Goal: Information Seeking & Learning: Learn about a topic

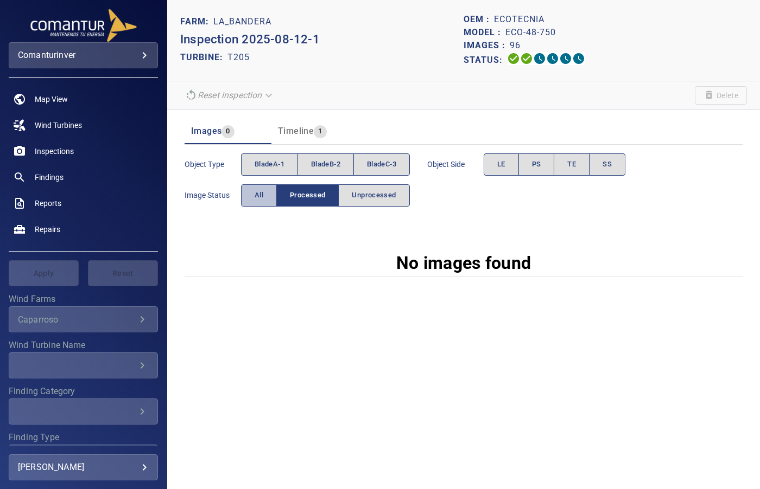
click at [253, 194] on button "All" at bounding box center [259, 195] width 36 height 22
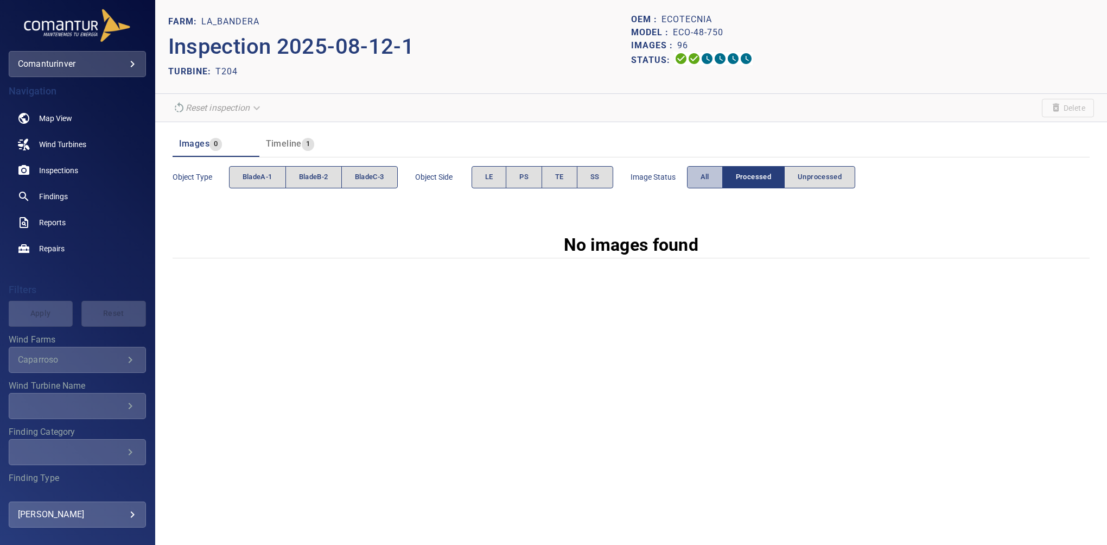
click at [702, 178] on span "All" at bounding box center [704, 177] width 9 height 12
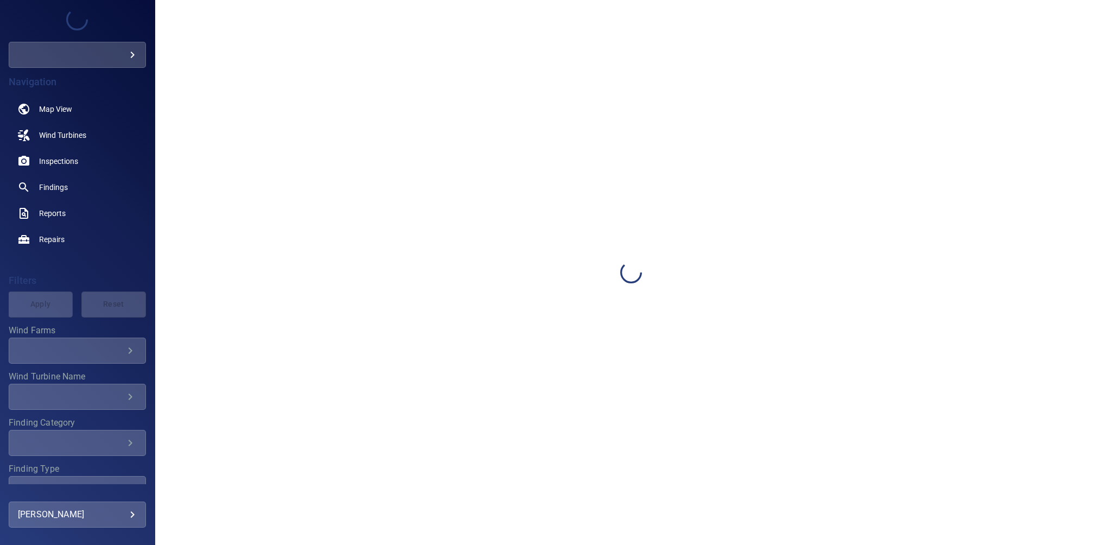
type input "**********"
click at [1048, 382] on div at bounding box center [631, 272] width 952 height 545
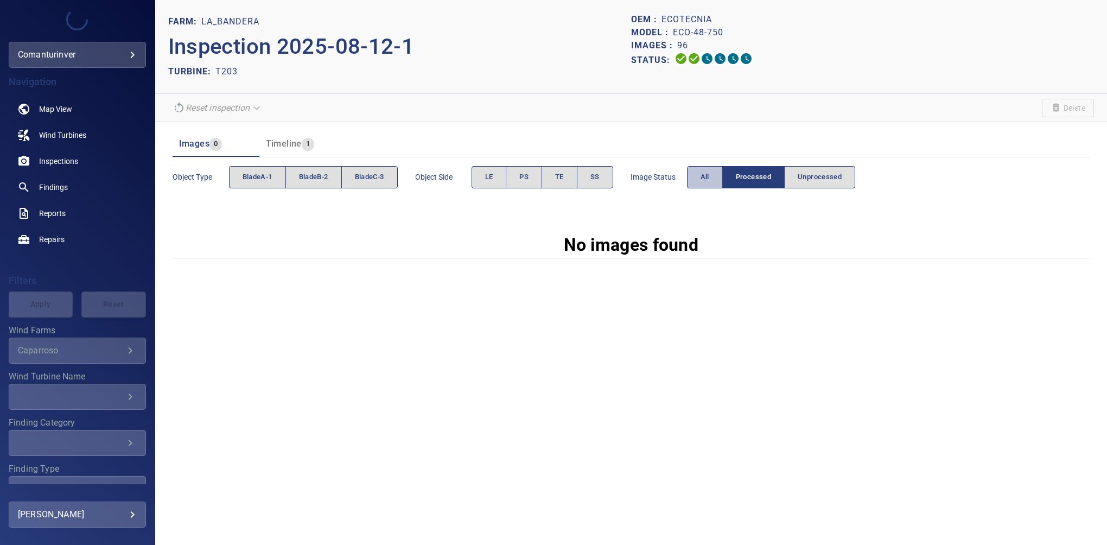
click at [704, 177] on span "All" at bounding box center [704, 177] width 9 height 12
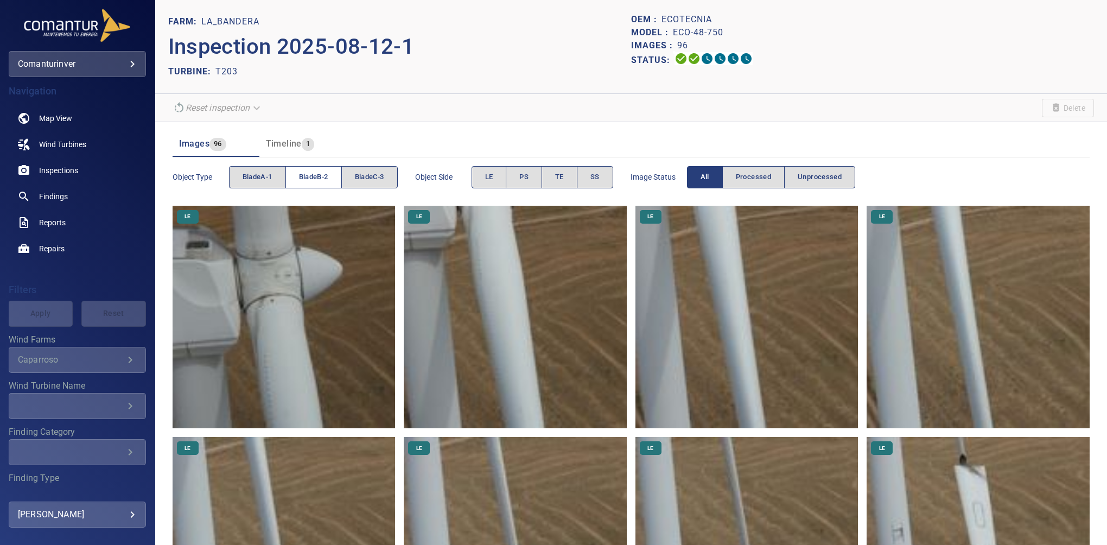
click at [313, 179] on span "bladeB-2" at bounding box center [313, 177] width 29 height 12
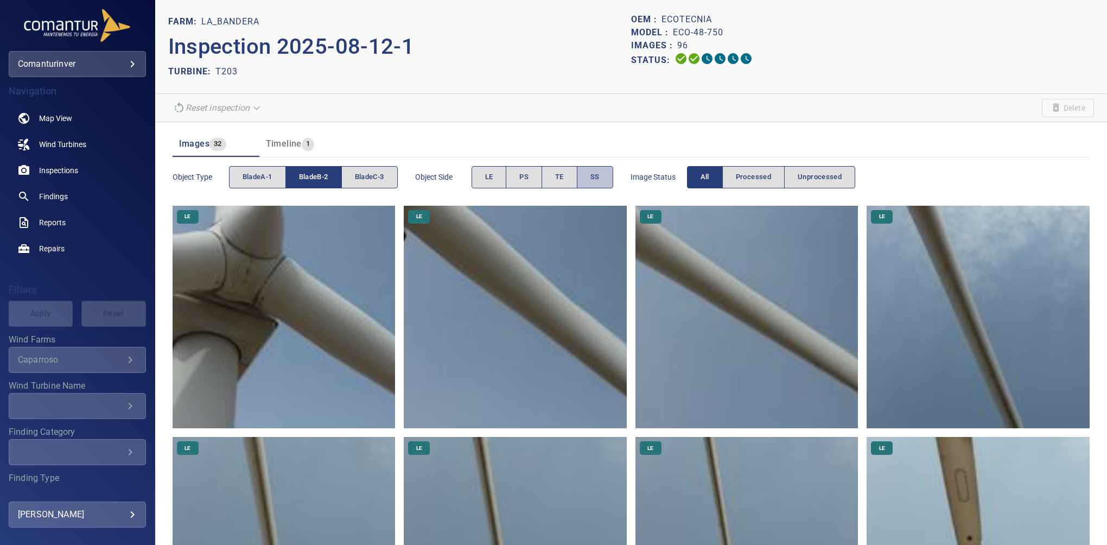
click at [590, 181] on button "SS" at bounding box center [595, 177] width 36 height 22
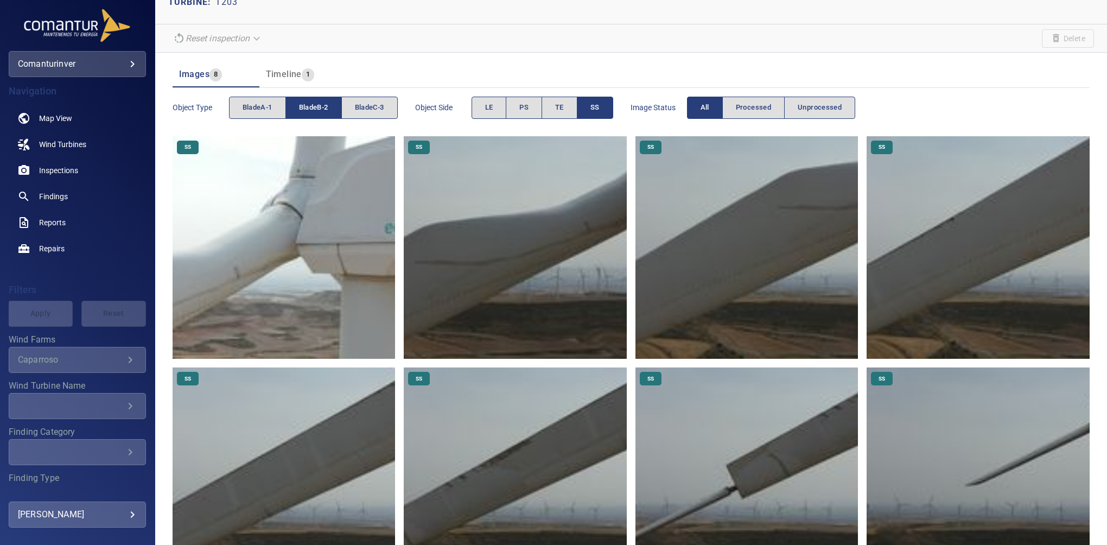
scroll to position [122, 0]
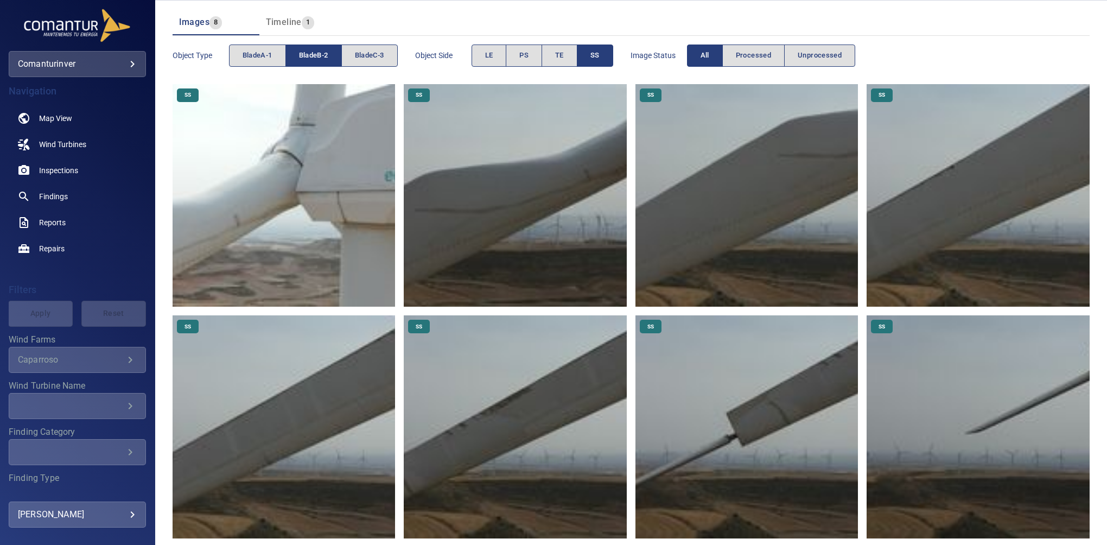
click at [1008, 198] on img at bounding box center [977, 195] width 223 height 223
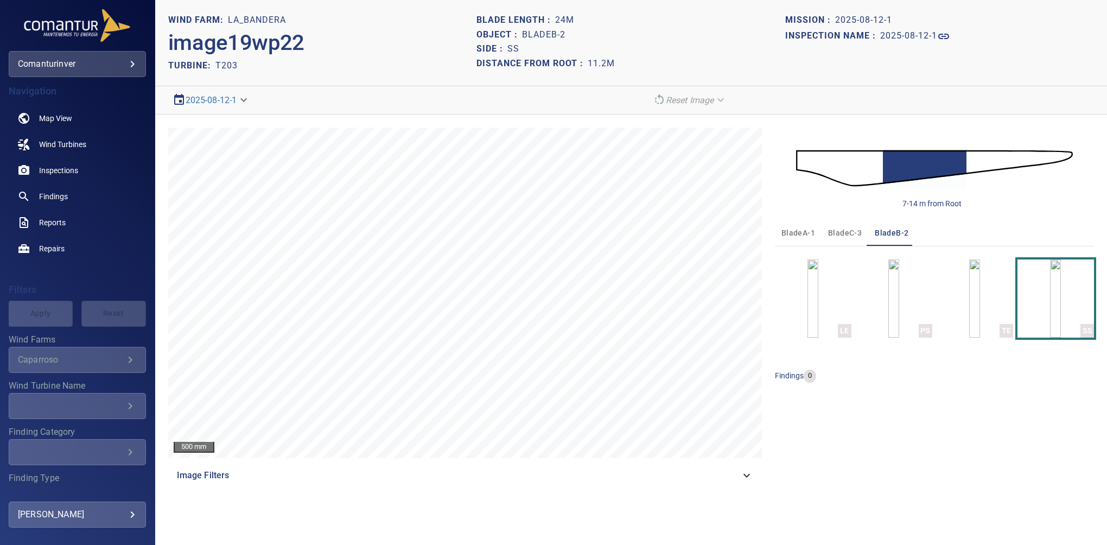
click at [307, 71] on div "TURBINE: T203" at bounding box center [322, 65] width 309 height 15
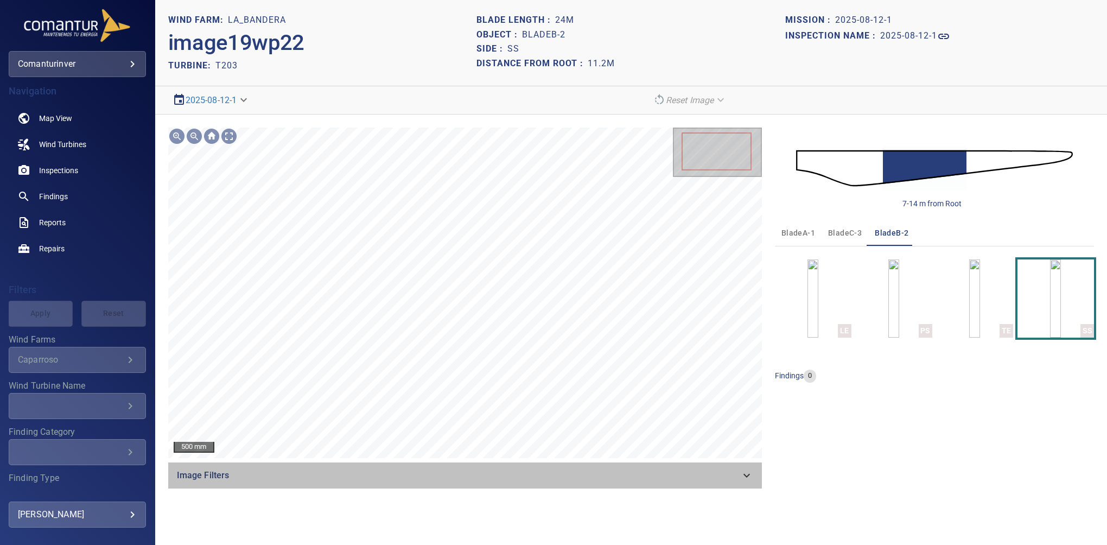
click at [749, 471] on icon at bounding box center [746, 475] width 13 height 13
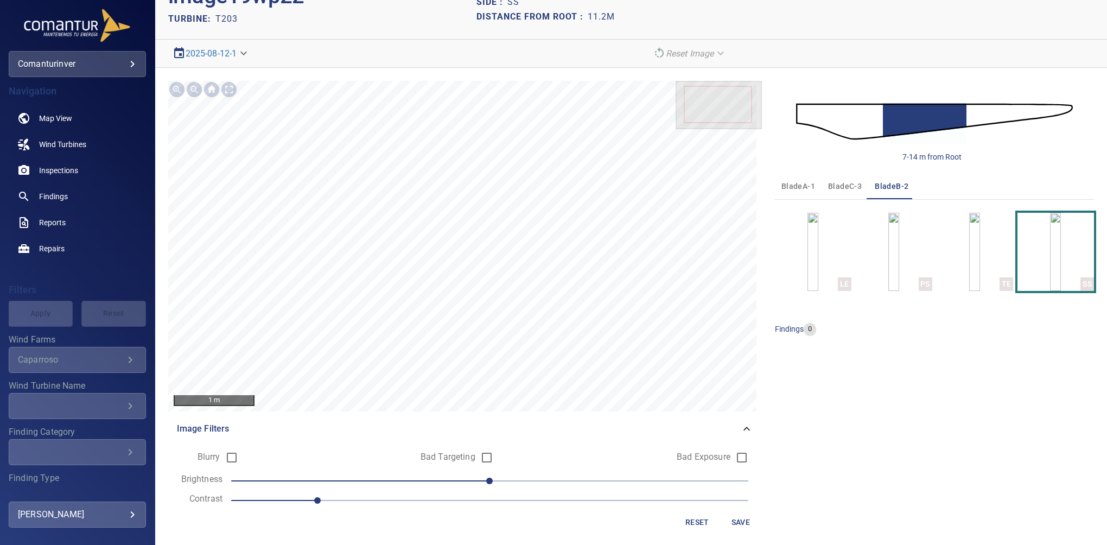
scroll to position [50, 0]
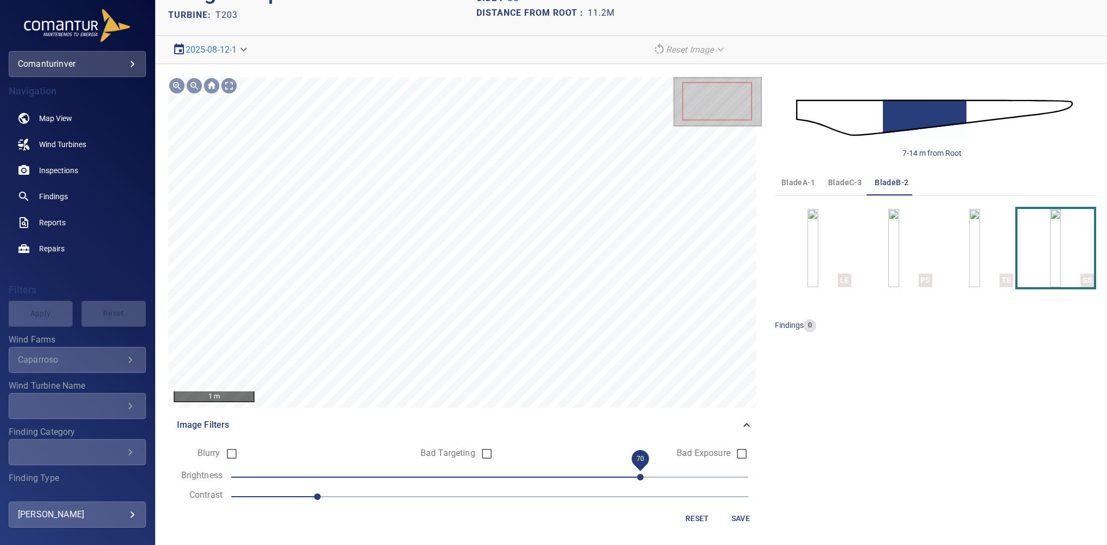
drag, startPoint x: 531, startPoint y: 477, endPoint x: 632, endPoint y: 471, distance: 100.5
click at [637, 474] on span "70" at bounding box center [640, 477] width 7 height 7
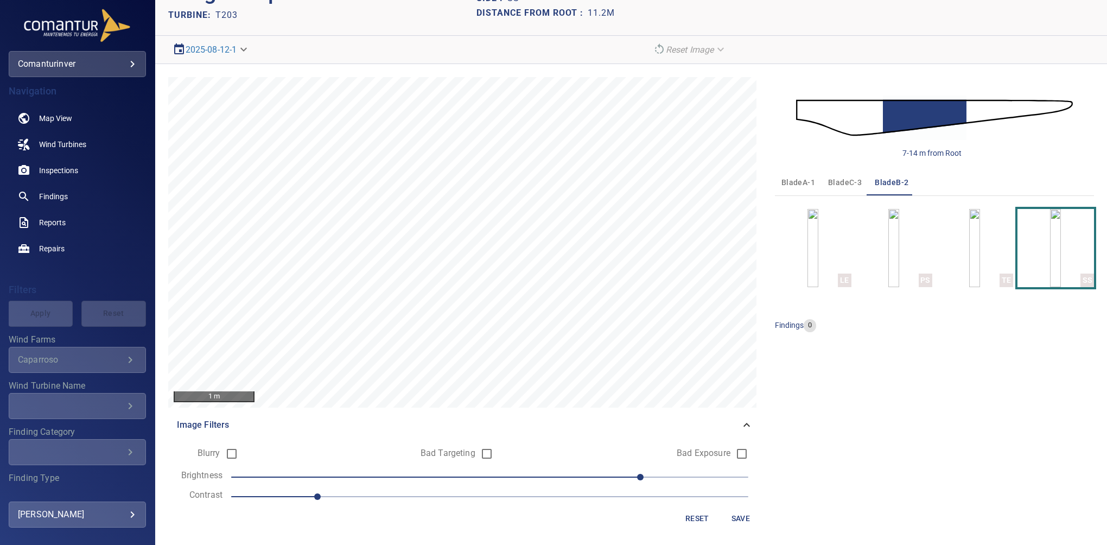
click at [733, 521] on span "Save" at bounding box center [741, 519] width 26 height 14
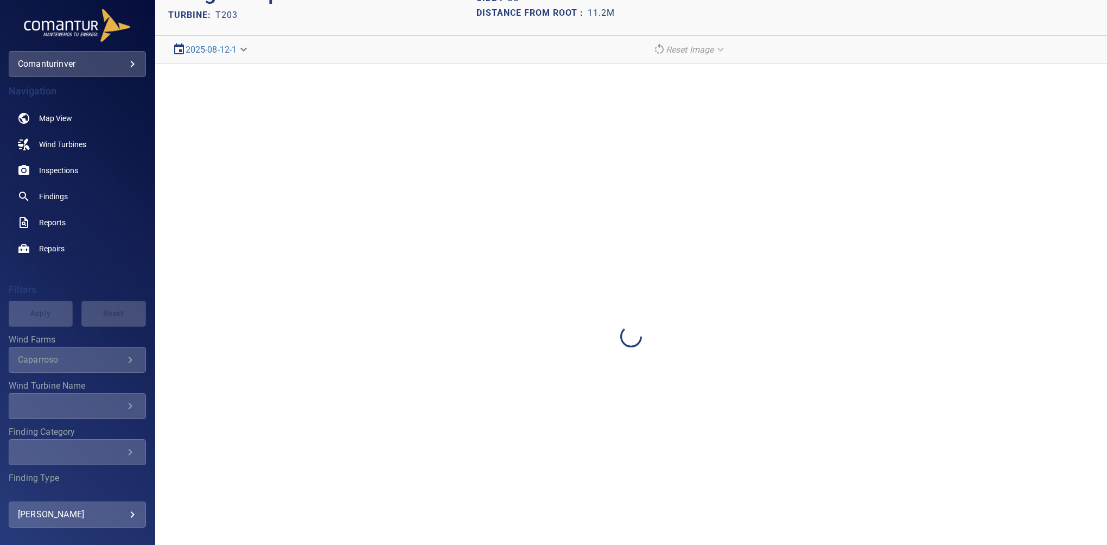
scroll to position [0, 0]
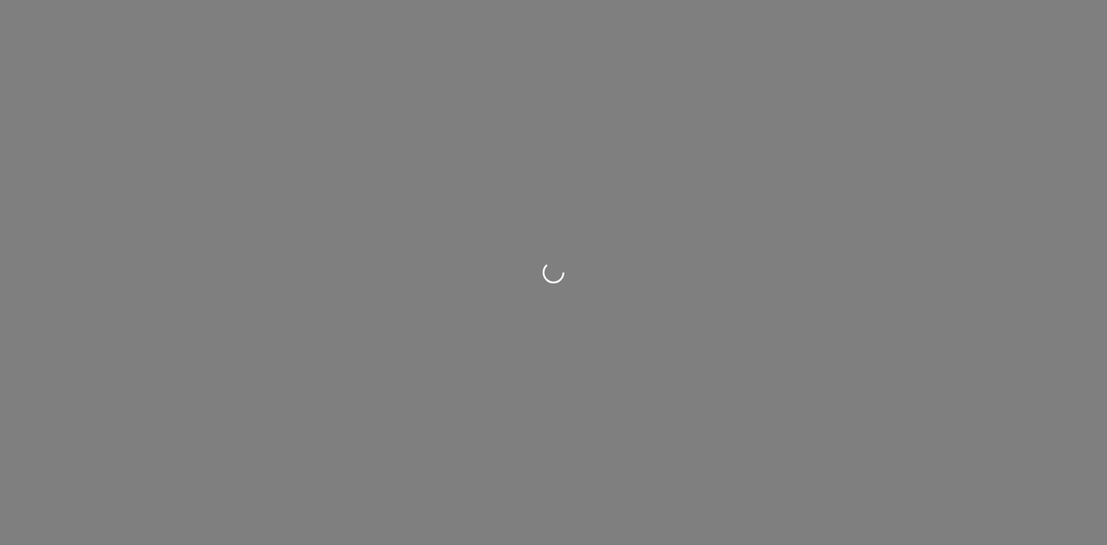
click at [161, 260] on div at bounding box center [553, 272] width 1107 height 545
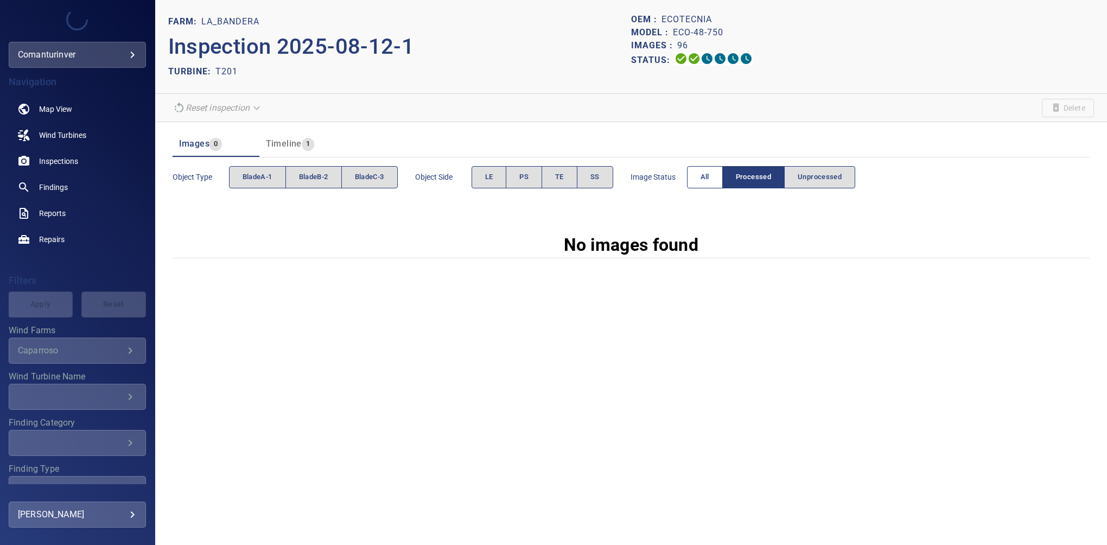
click at [713, 184] on button "All" at bounding box center [705, 177] width 36 height 22
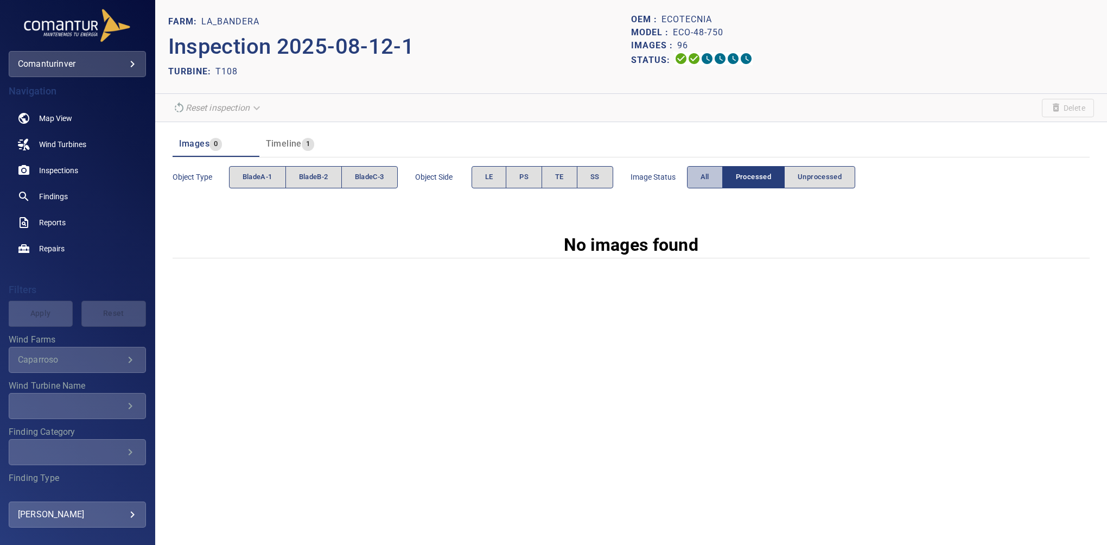
click at [698, 173] on button "All" at bounding box center [705, 177] width 36 height 22
click at [699, 175] on button "All" at bounding box center [705, 177] width 36 height 22
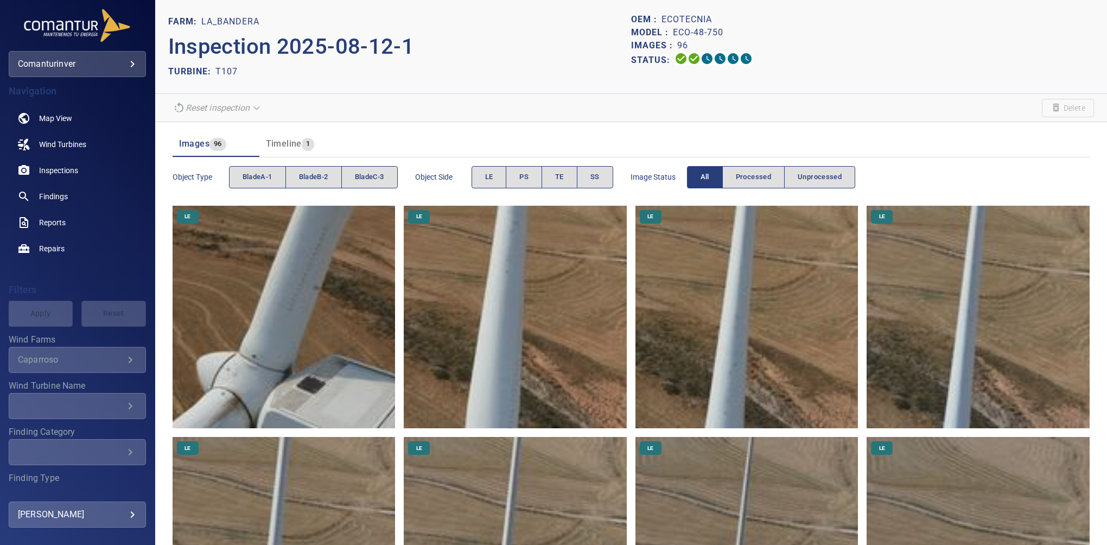
click at [69, 65] on body "**********" at bounding box center [553, 272] width 1107 height 545
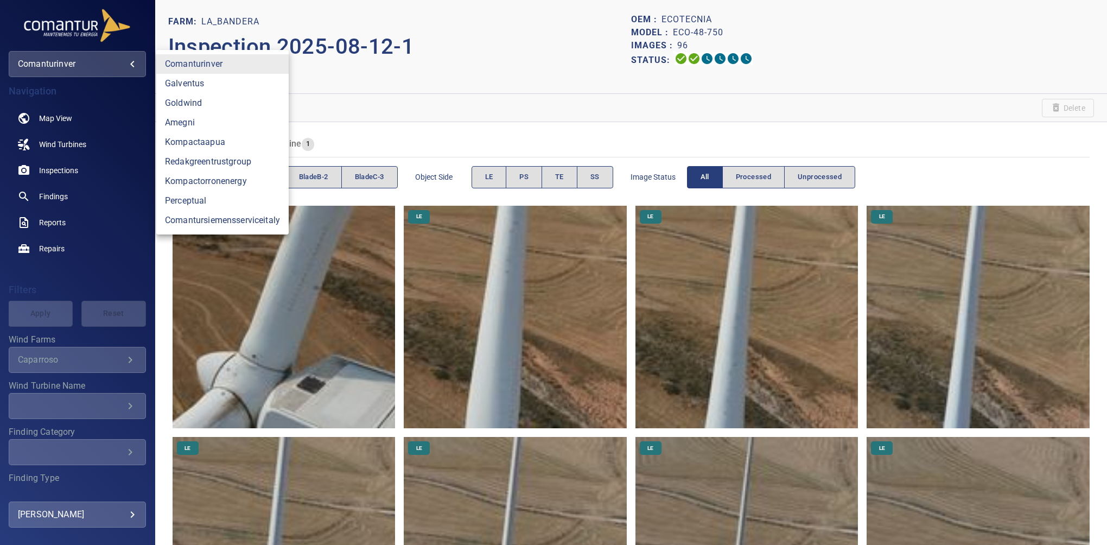
click at [71, 61] on div at bounding box center [553, 272] width 1107 height 545
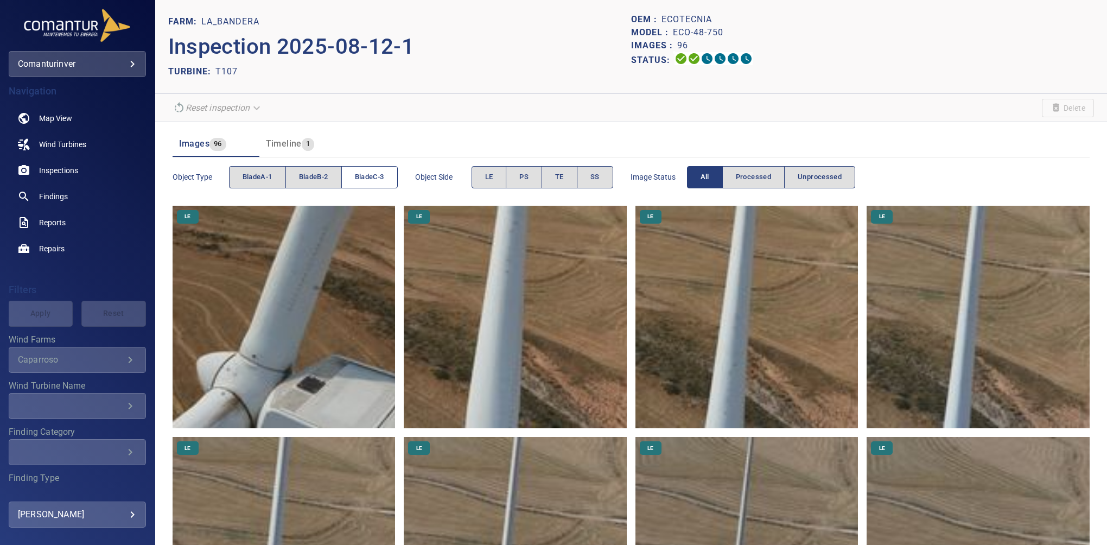
click at [367, 181] on span "bladeC-3" at bounding box center [369, 177] width 29 height 12
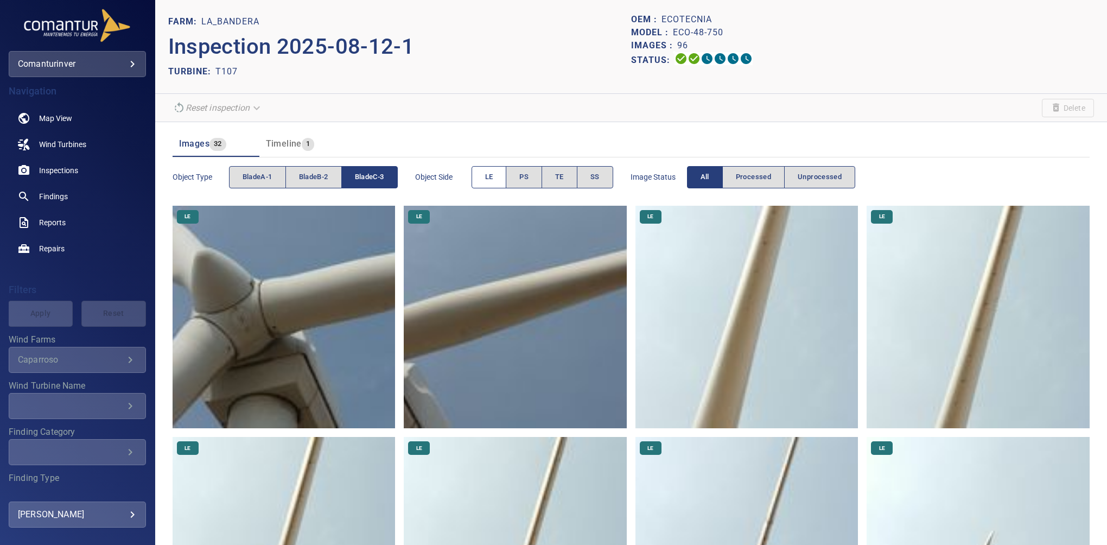
click at [486, 177] on span "LE" at bounding box center [489, 177] width 8 height 12
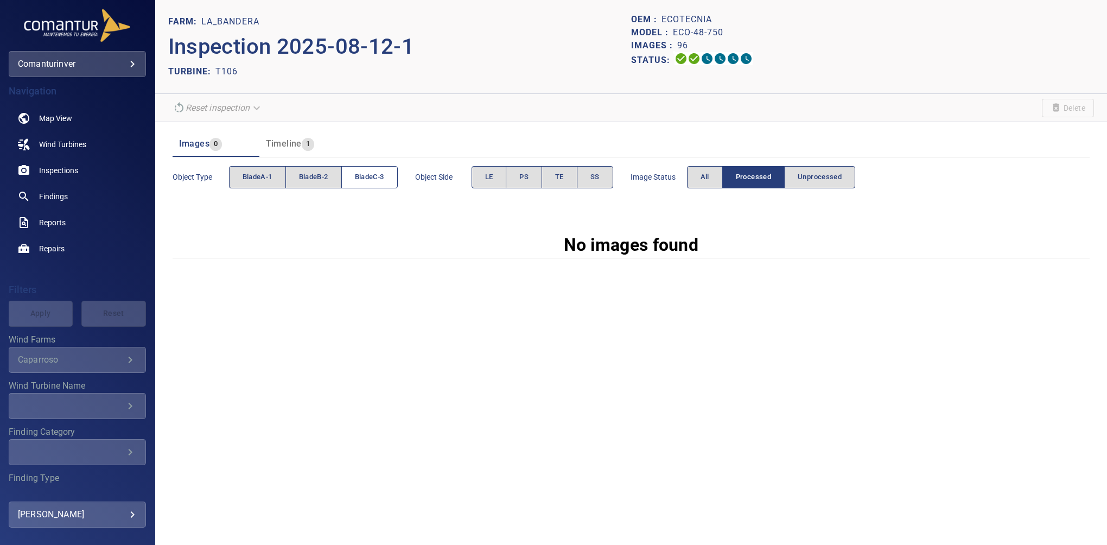
click at [384, 171] on span "bladeC-3" at bounding box center [369, 177] width 29 height 12
click at [497, 181] on button "LE" at bounding box center [488, 177] width 35 height 22
click at [702, 183] on button "All" at bounding box center [705, 177] width 36 height 22
click at [981, 380] on div "FARM: La_Bandera Inspection 2025-08-12-1 TURBINE: T104 OEM : ecotecnia Model : …" at bounding box center [631, 272] width 952 height 545
click at [702, 177] on span "All" at bounding box center [704, 177] width 9 height 12
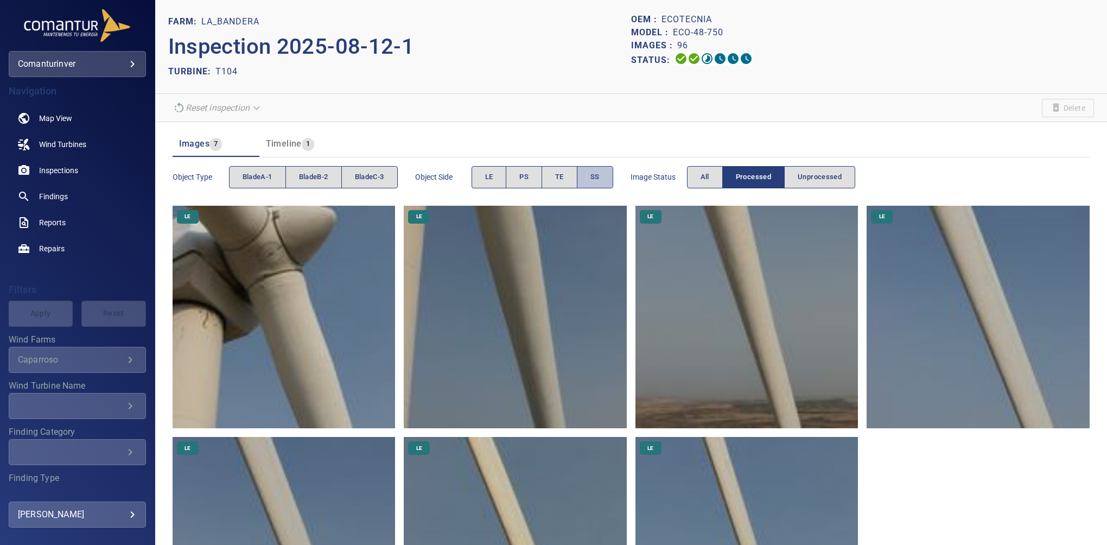
click at [602, 174] on button "SS" at bounding box center [595, 177] width 36 height 22
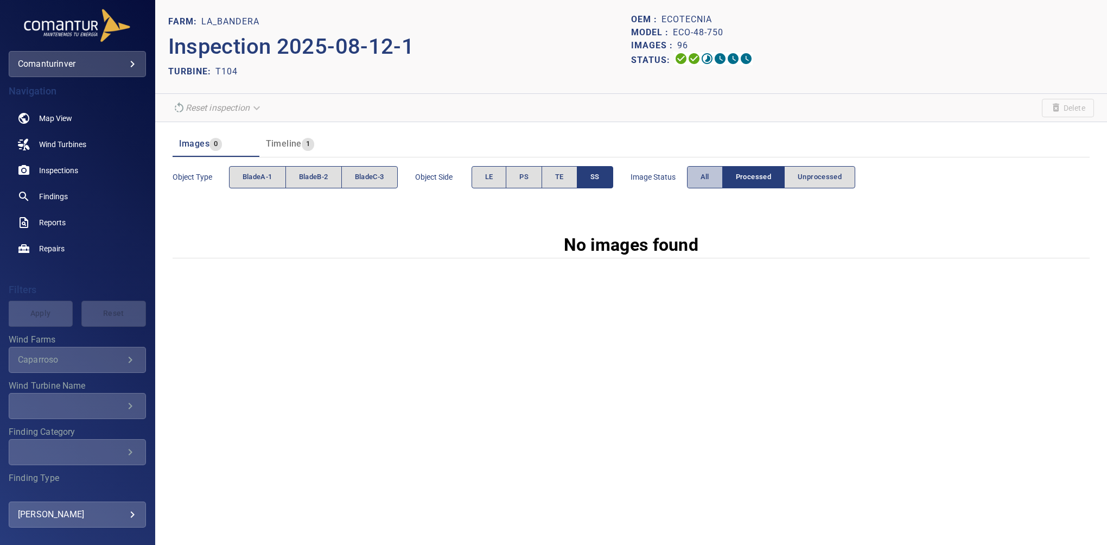
click at [710, 169] on button "All" at bounding box center [705, 177] width 36 height 22
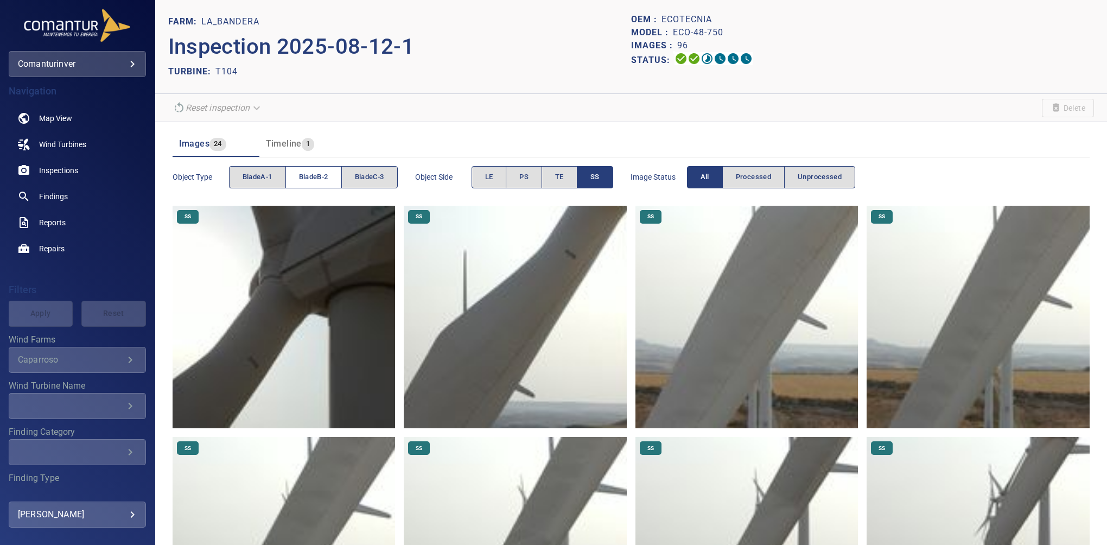
click at [327, 179] on span "bladeB-2" at bounding box center [313, 177] width 29 height 12
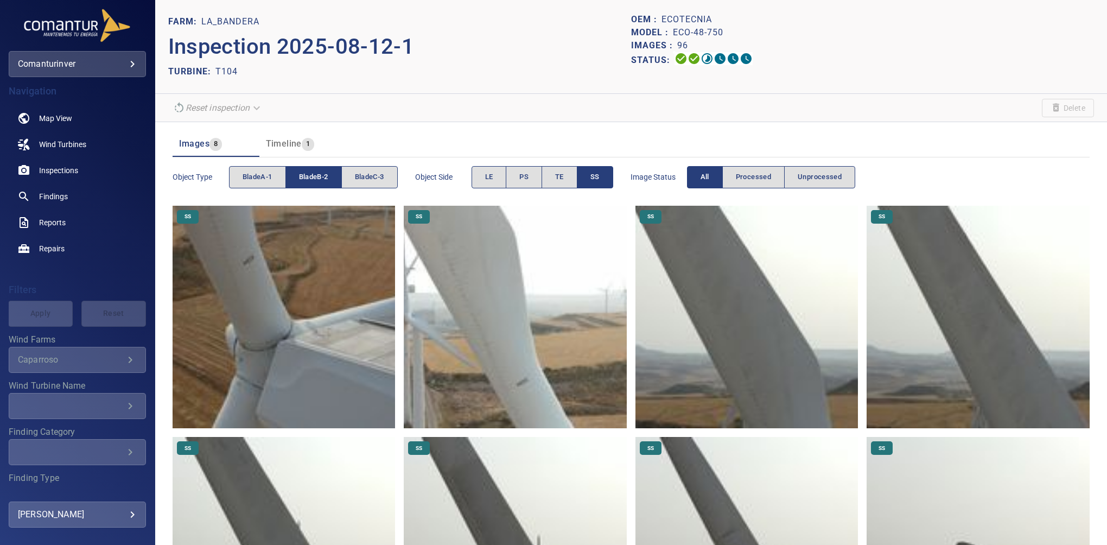
click at [604, 181] on button "SS" at bounding box center [595, 177] width 36 height 22
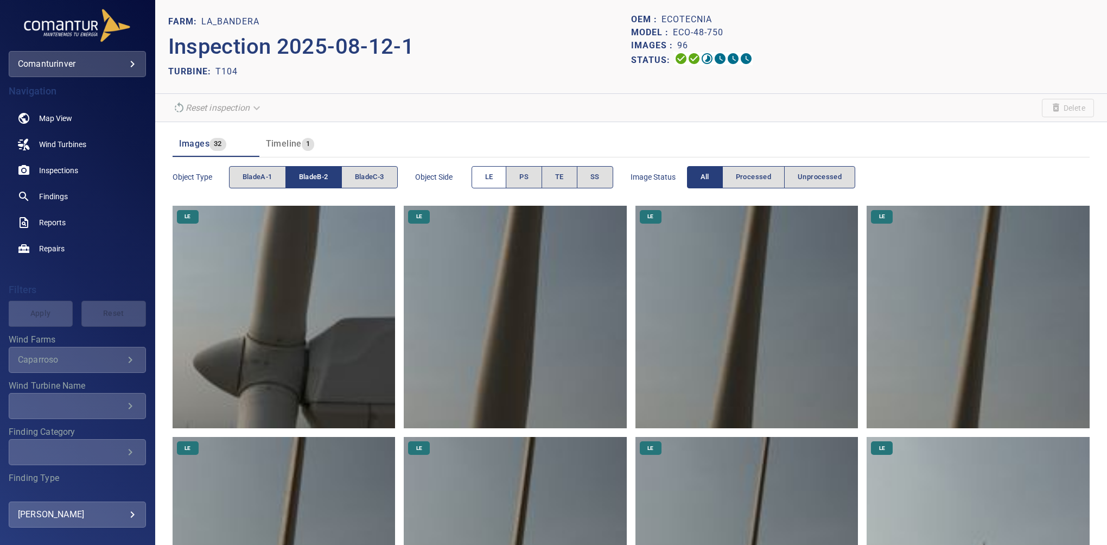
click at [495, 177] on button "LE" at bounding box center [488, 177] width 35 height 22
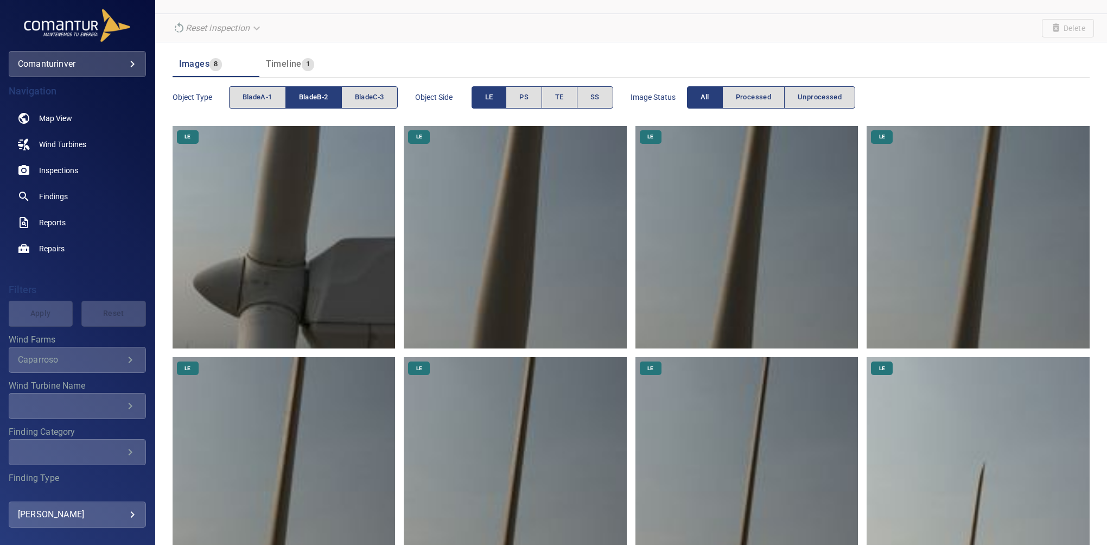
scroll to position [92, 0]
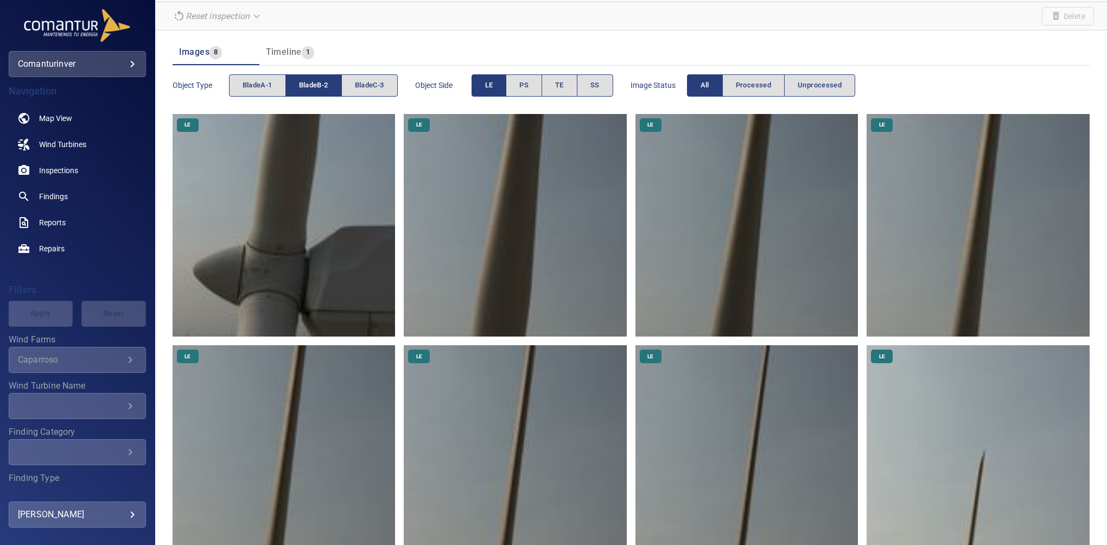
click at [488, 86] on span "LE" at bounding box center [489, 85] width 8 height 12
click at [597, 86] on span "SS" at bounding box center [594, 85] width 9 height 12
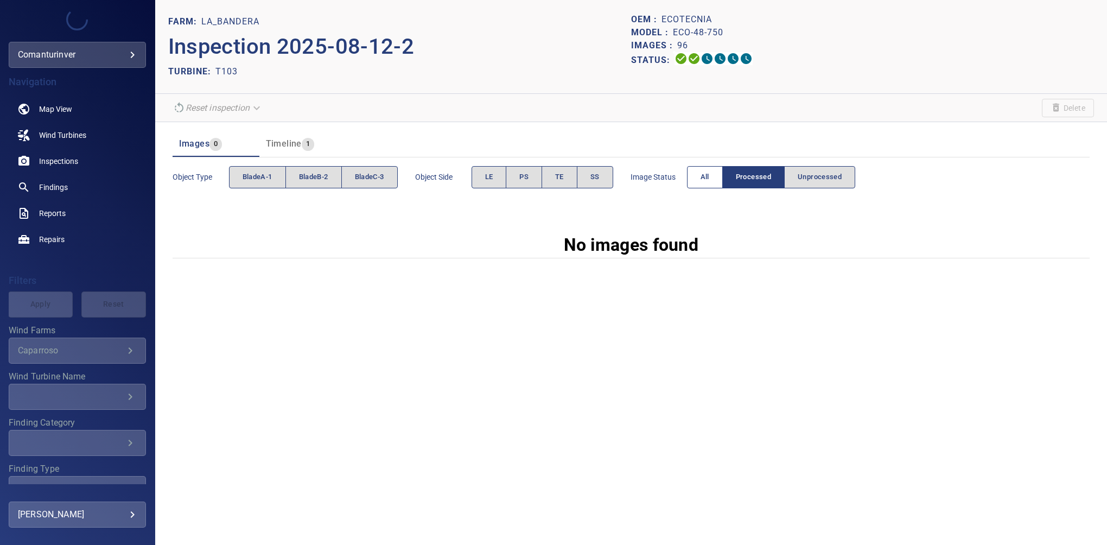
click at [706, 171] on span "All" at bounding box center [704, 177] width 9 height 12
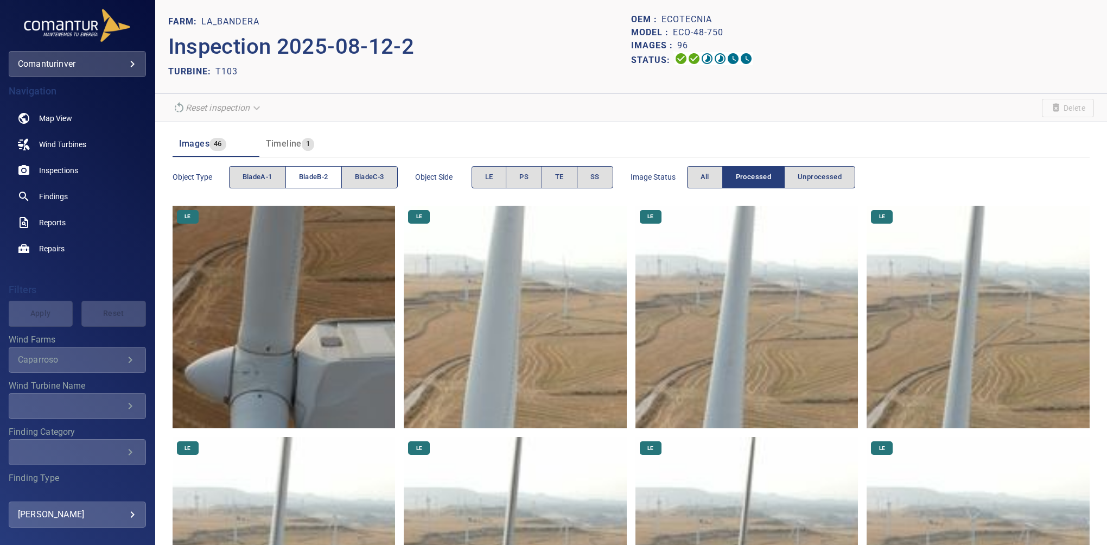
click at [309, 179] on span "bladeB-2" at bounding box center [313, 177] width 29 height 12
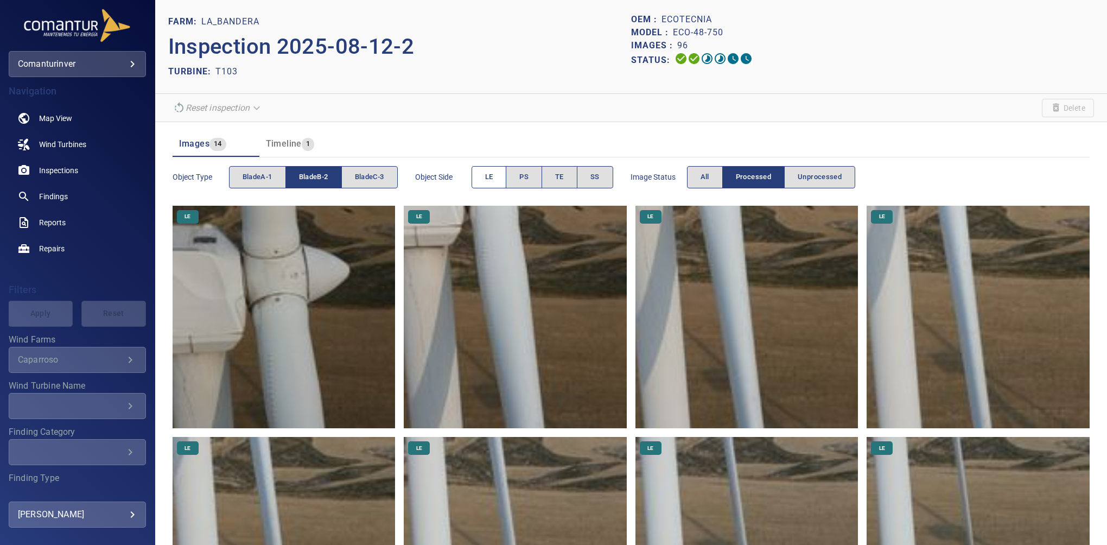
click at [489, 175] on span "LE" at bounding box center [489, 177] width 8 height 12
click at [505, 175] on button "LE" at bounding box center [488, 177] width 35 height 22
click at [567, 171] on button "TE" at bounding box center [559, 177] width 36 height 22
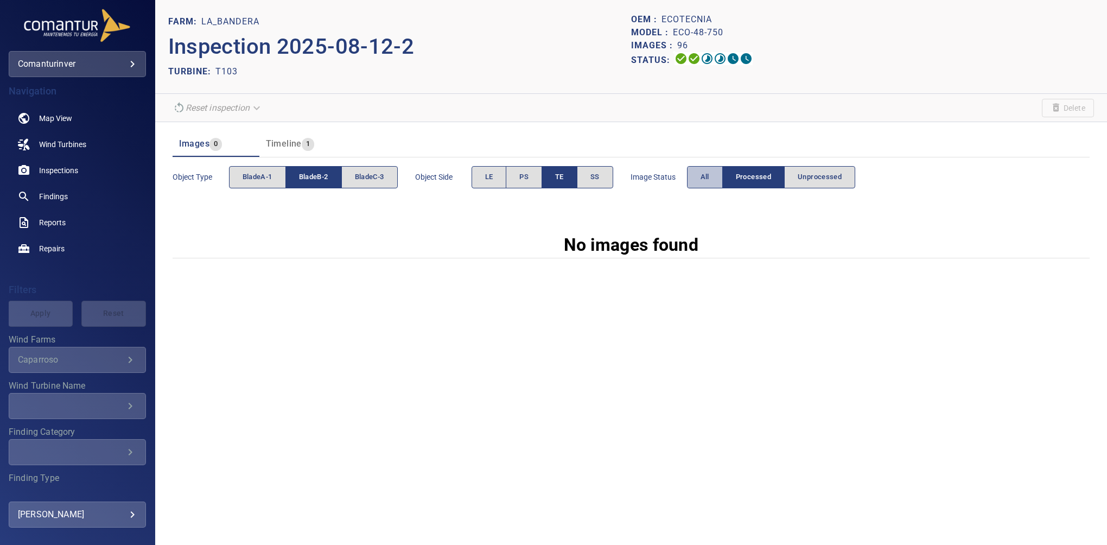
click at [707, 173] on span "All" at bounding box center [704, 177] width 9 height 12
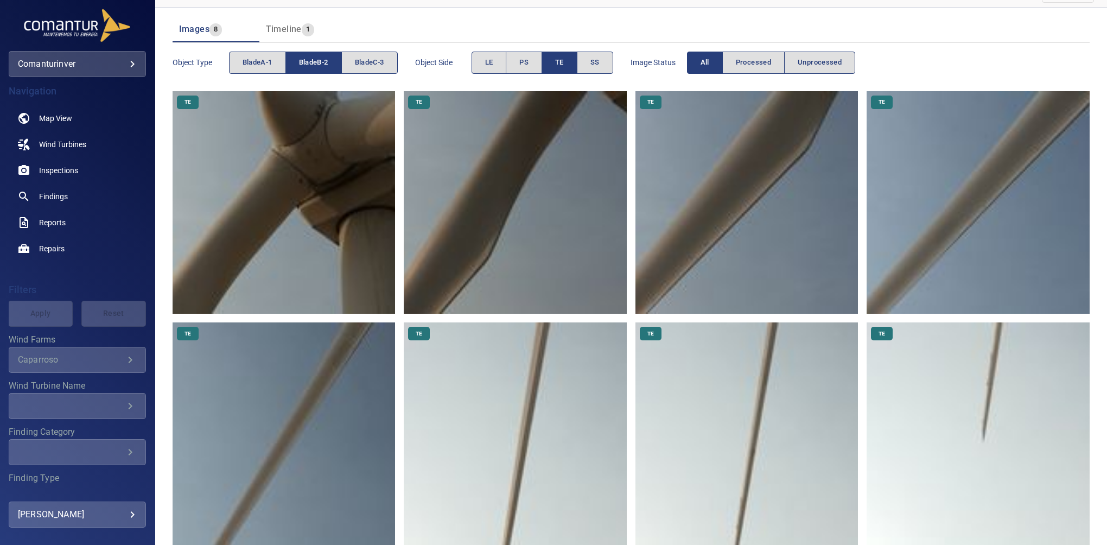
scroll to position [137, 0]
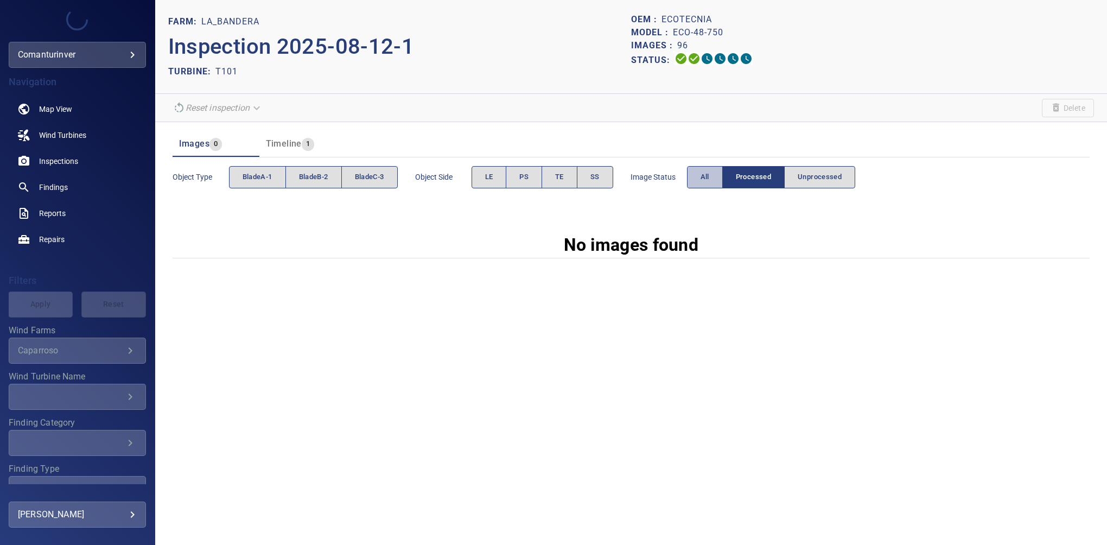
click at [700, 178] on button "All" at bounding box center [705, 177] width 36 height 22
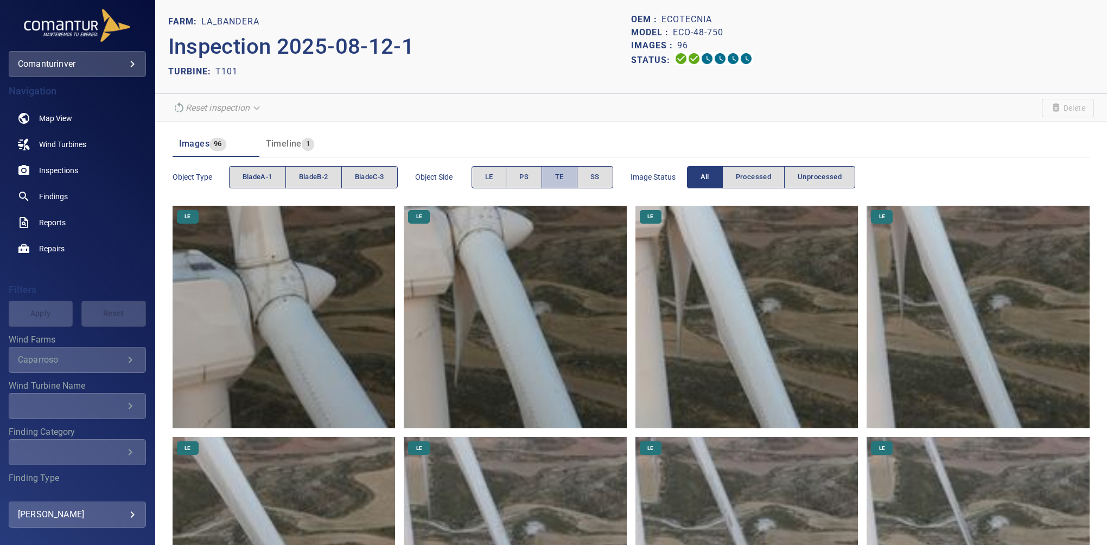
click at [566, 176] on button "TE" at bounding box center [559, 177] width 36 height 22
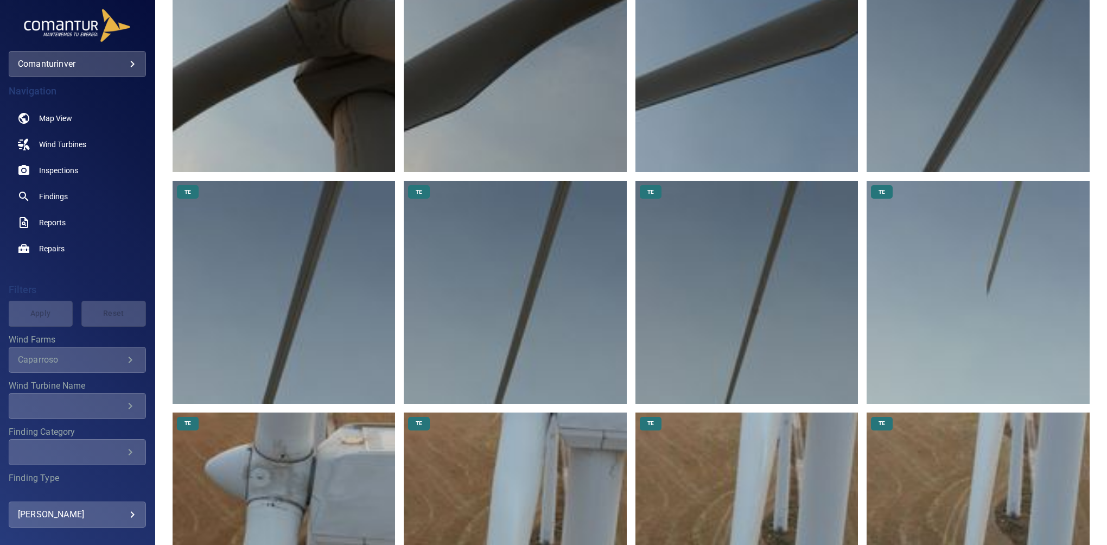
scroll to position [17, 0]
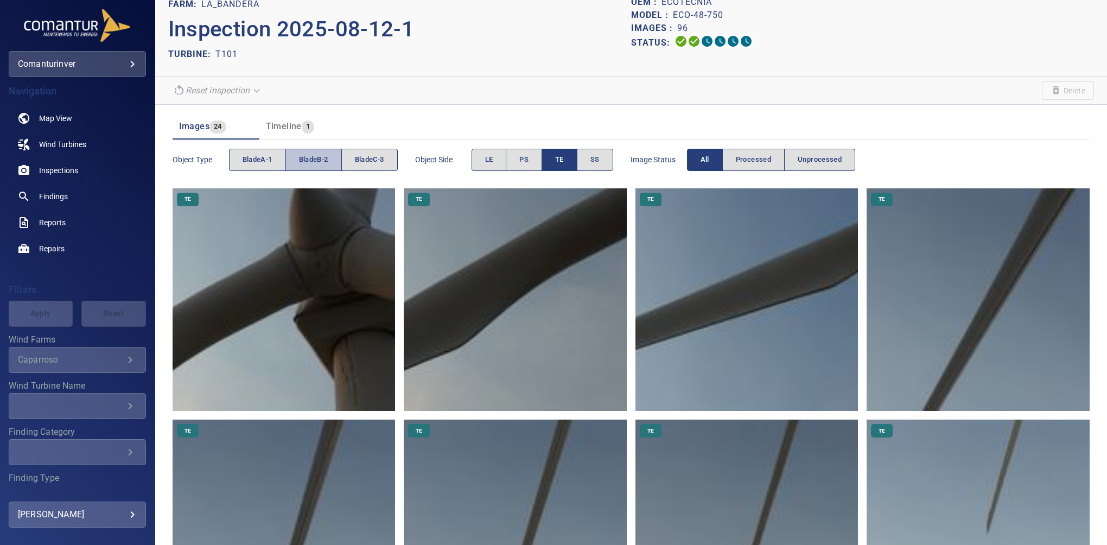
click at [321, 158] on span "bladeB-2" at bounding box center [313, 160] width 29 height 12
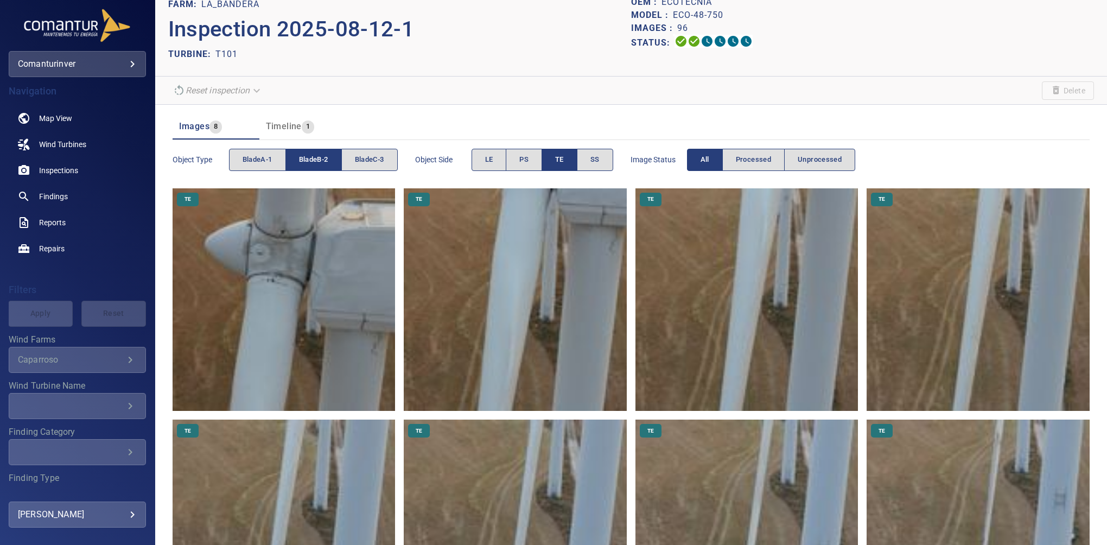
click at [558, 150] on button "TE" at bounding box center [559, 160] width 36 height 22
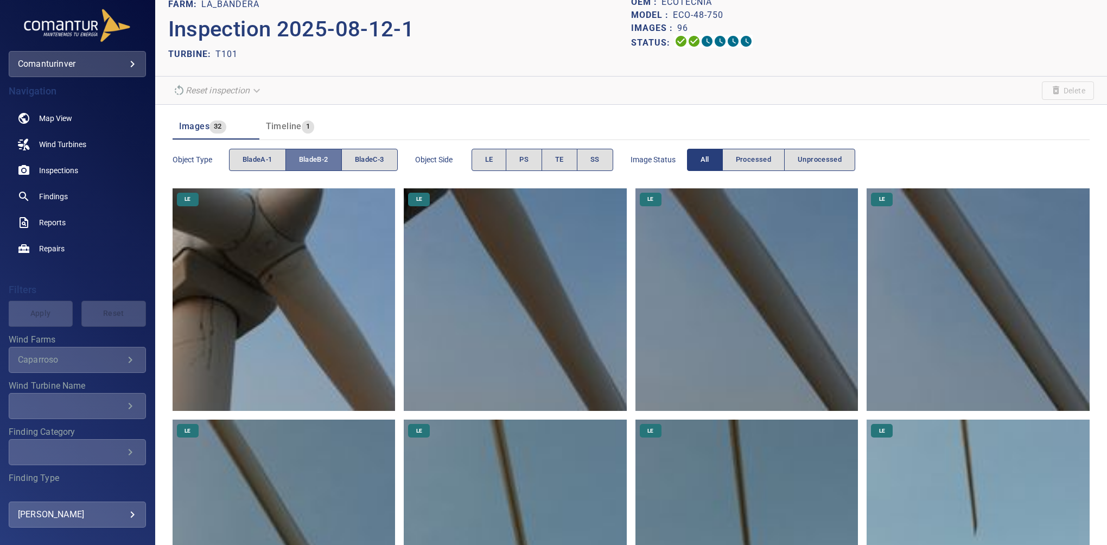
click at [324, 154] on span "bladeB-2" at bounding box center [313, 160] width 29 height 12
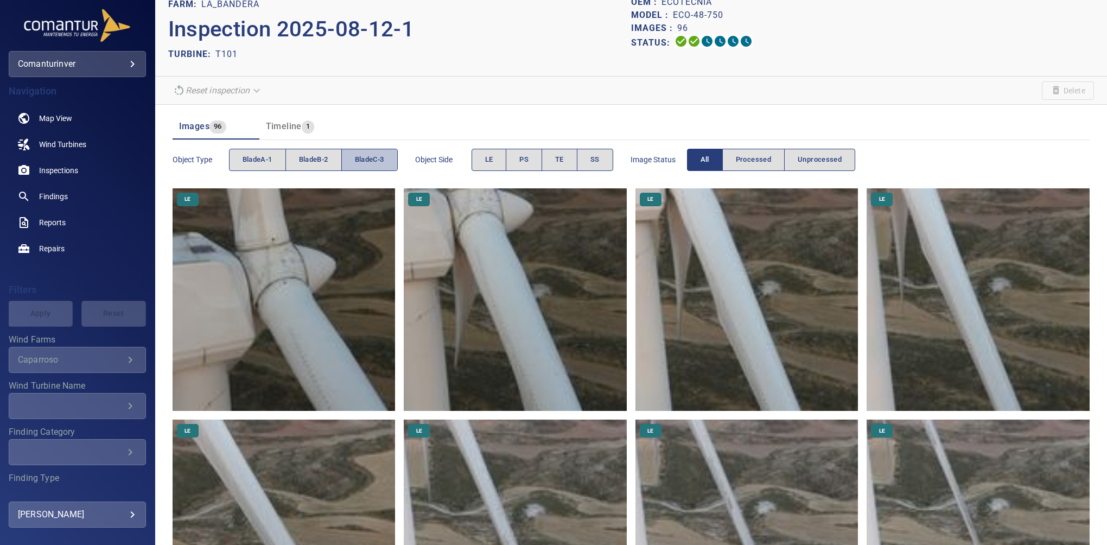
click at [364, 157] on span "bladeC-3" at bounding box center [369, 160] width 29 height 12
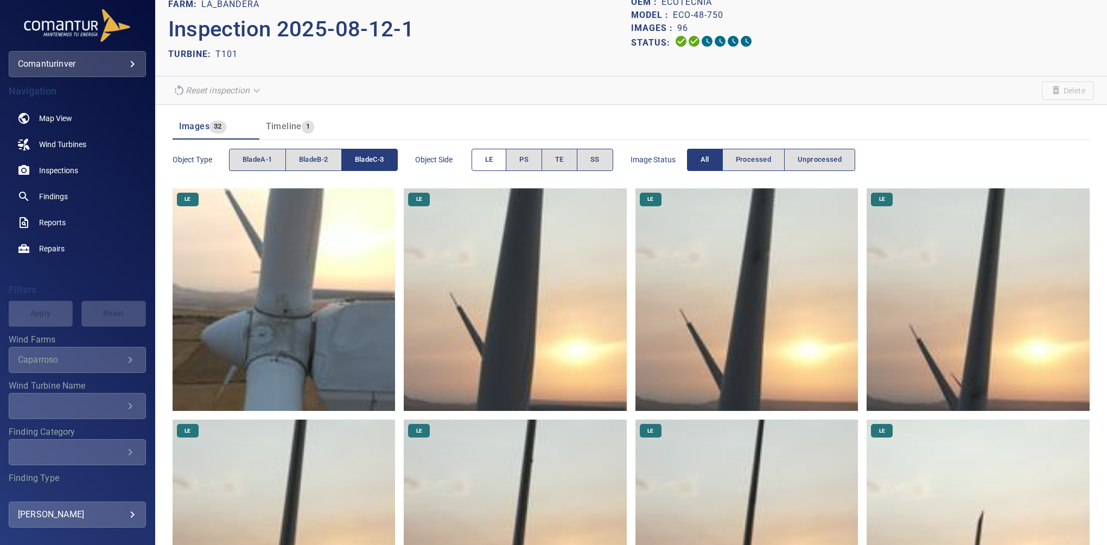
click at [487, 157] on span "LE" at bounding box center [489, 160] width 8 height 12
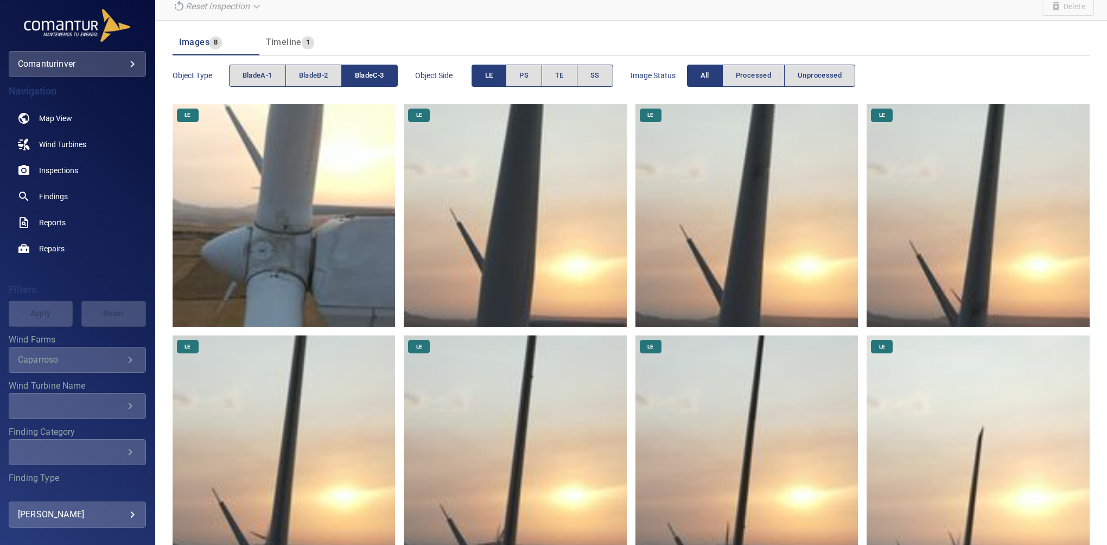
scroll to position [137, 0]
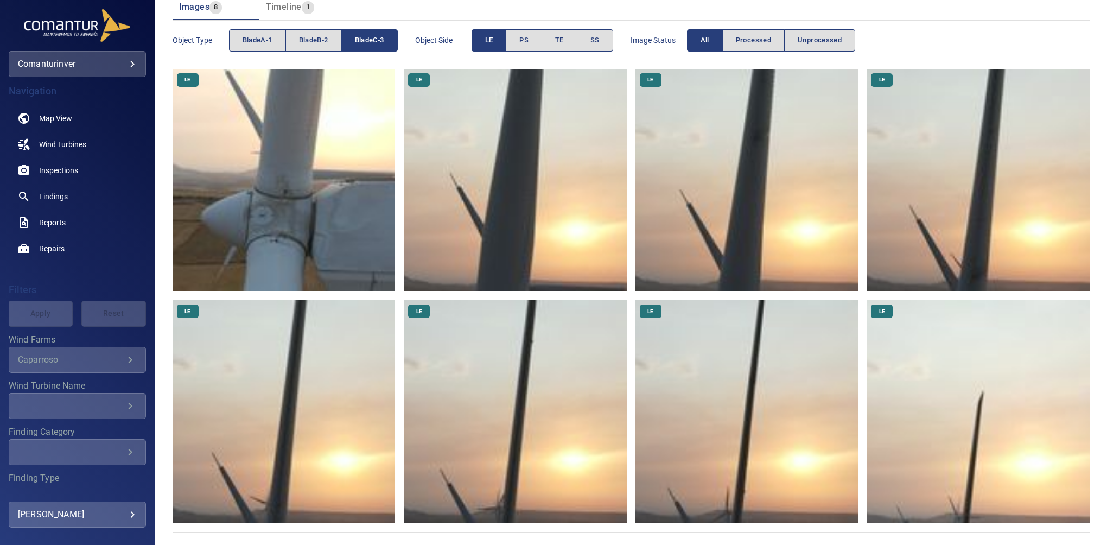
click at [750, 356] on img at bounding box center [746, 411] width 223 height 223
click at [545, 378] on img at bounding box center [515, 411] width 223 height 223
click at [275, 382] on img at bounding box center [284, 411] width 223 height 223
click at [972, 196] on img at bounding box center [977, 180] width 223 height 223
click at [727, 187] on img at bounding box center [746, 180] width 223 height 223
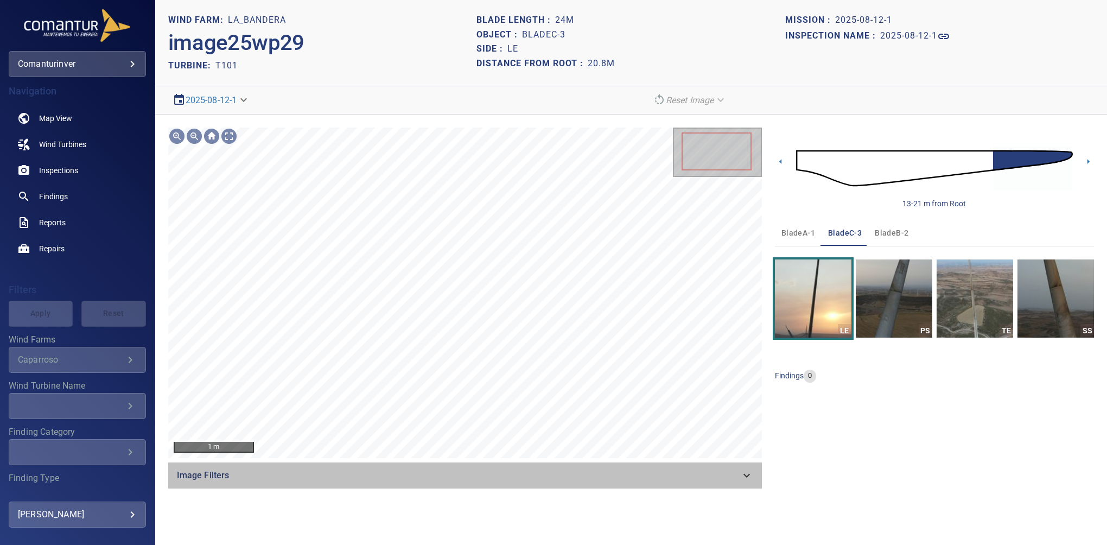
click at [742, 469] on icon at bounding box center [746, 475] width 13 height 13
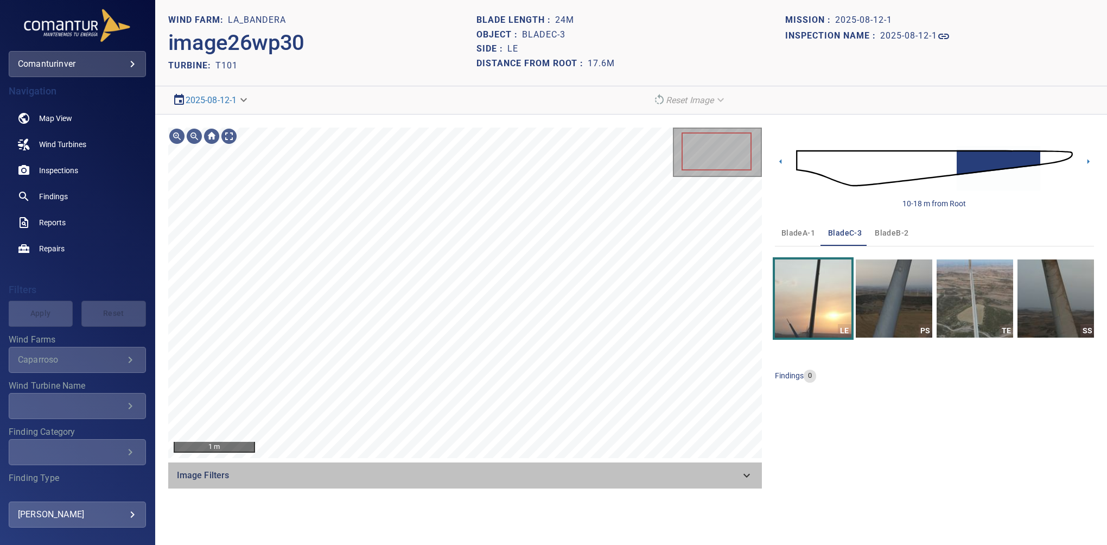
click at [755, 477] on div "Image Filters" at bounding box center [465, 475] width 594 height 26
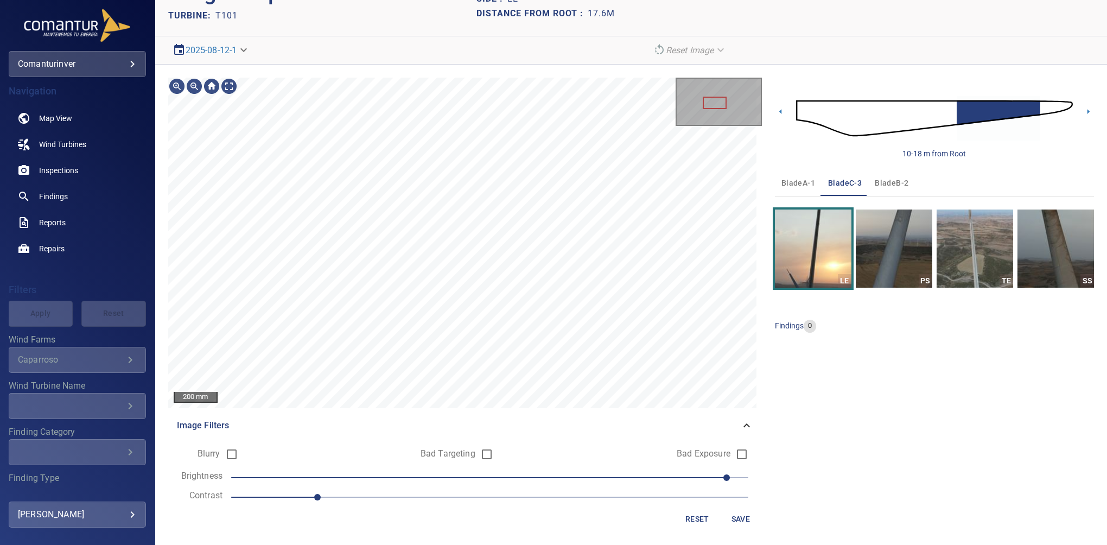
scroll to position [50, 0]
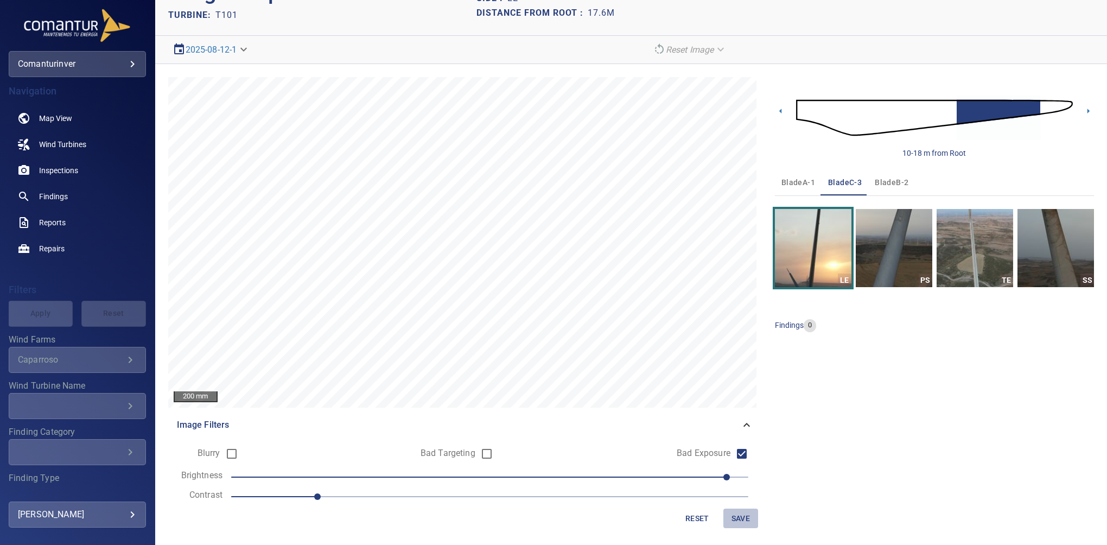
click at [728, 517] on span "Save" at bounding box center [741, 519] width 26 height 14
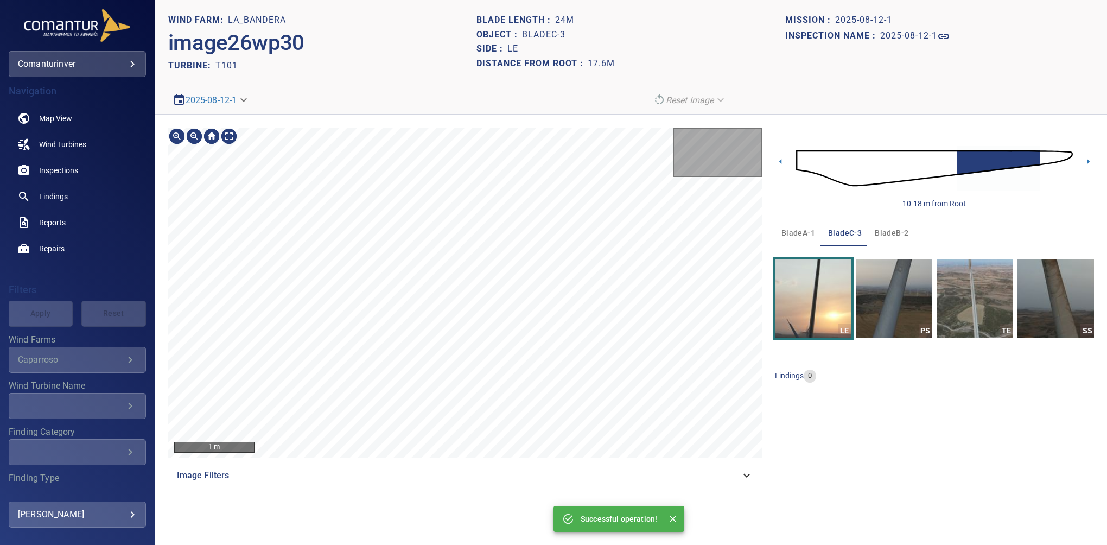
scroll to position [0, 0]
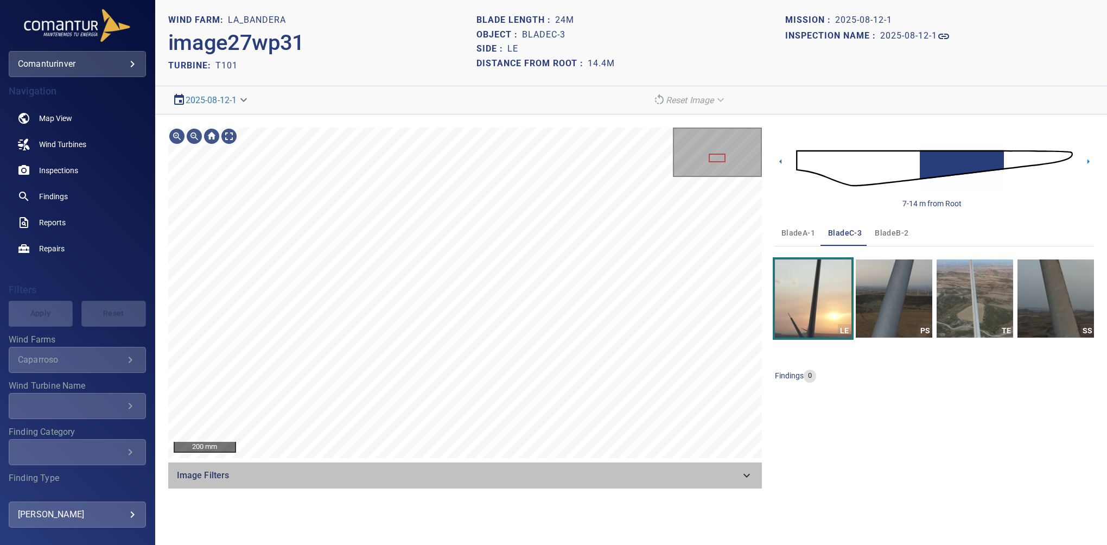
click at [742, 471] on icon at bounding box center [746, 475] width 13 height 13
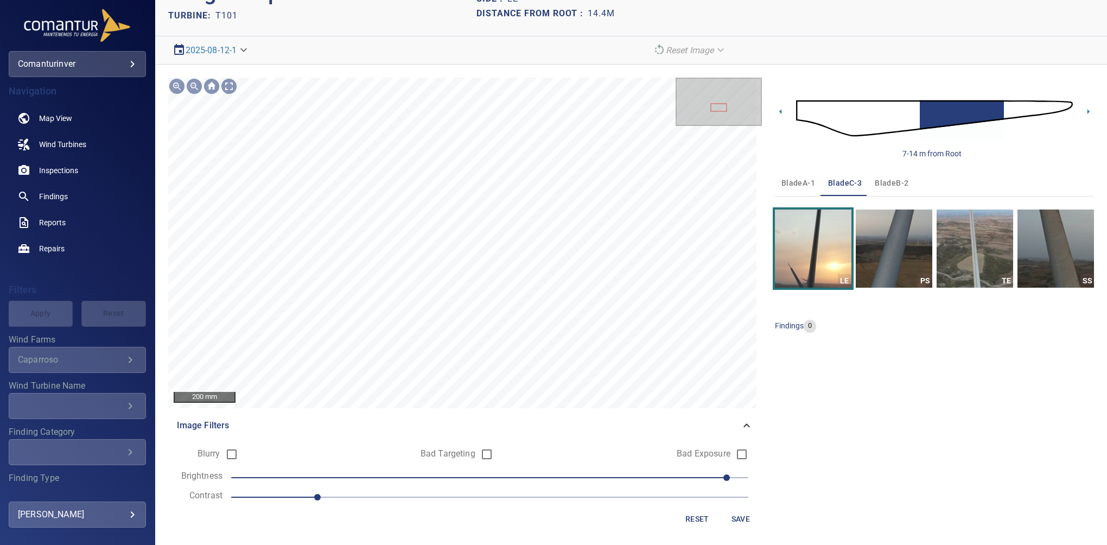
scroll to position [50, 0]
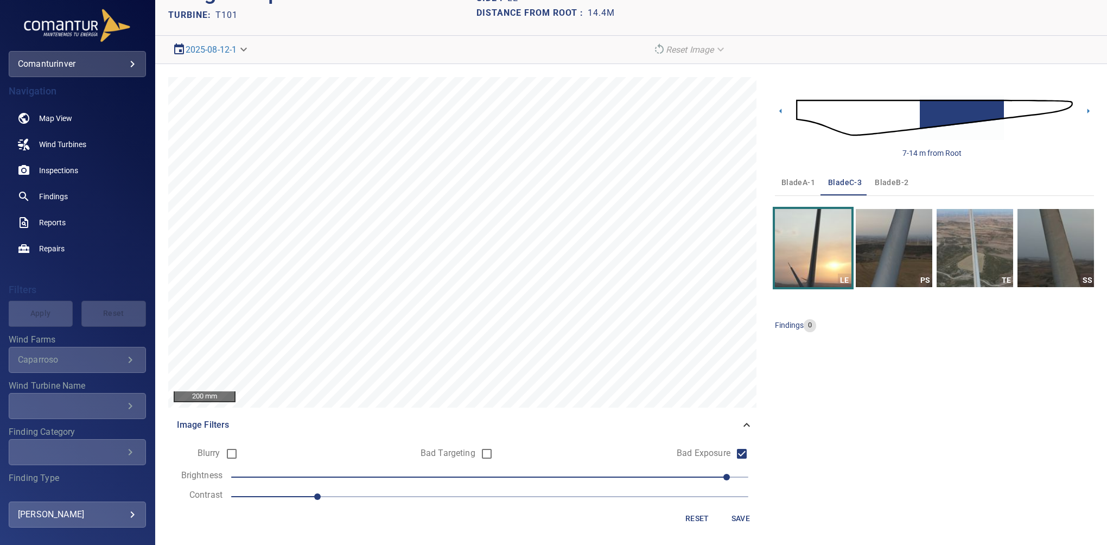
click at [728, 519] on span "Save" at bounding box center [741, 519] width 26 height 14
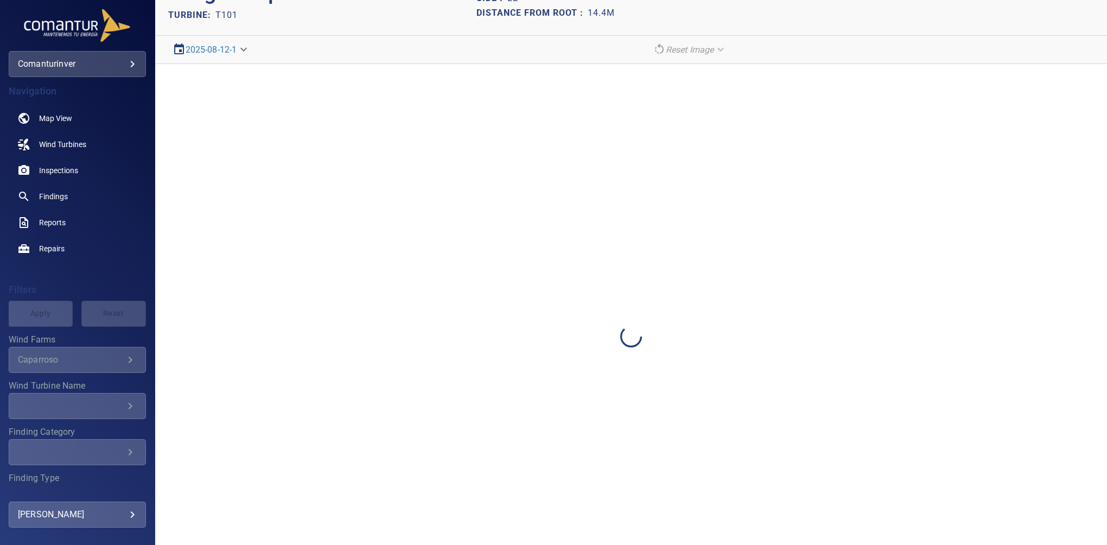
scroll to position [0, 0]
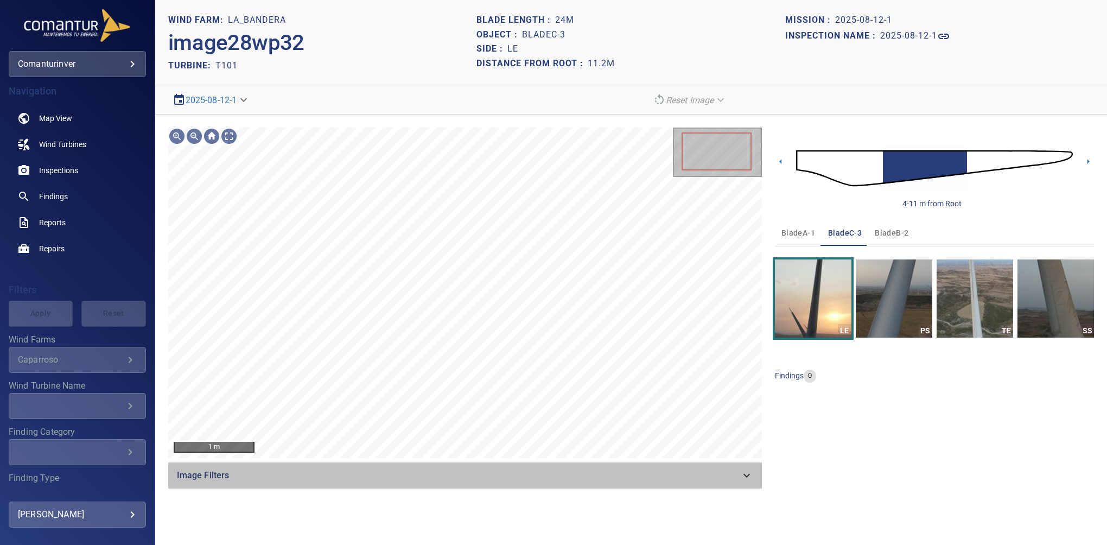
click at [729, 473] on span "Image Filters" at bounding box center [458, 475] width 563 height 13
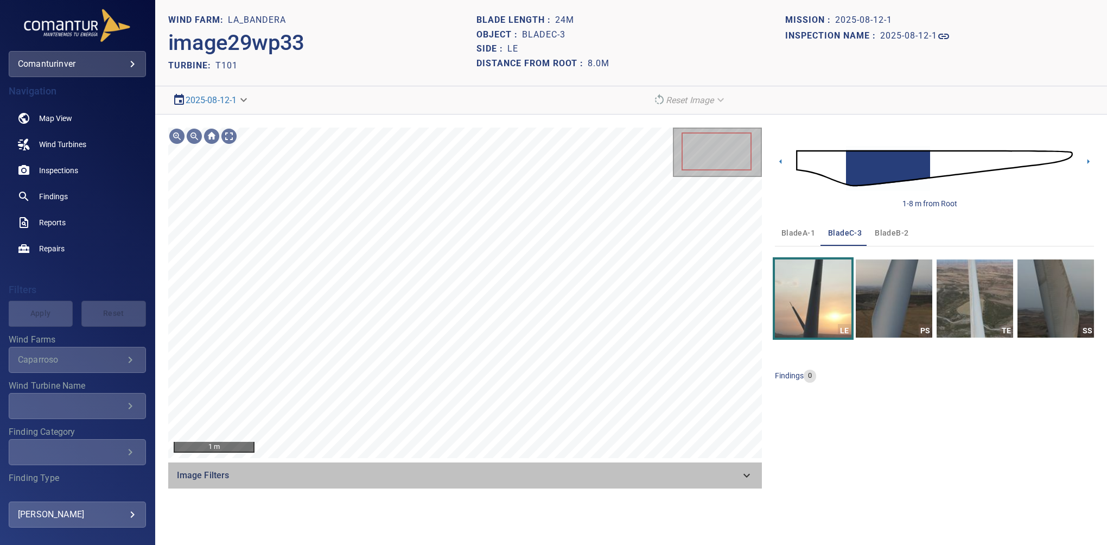
click at [736, 479] on span "Image Filters" at bounding box center [458, 475] width 563 height 13
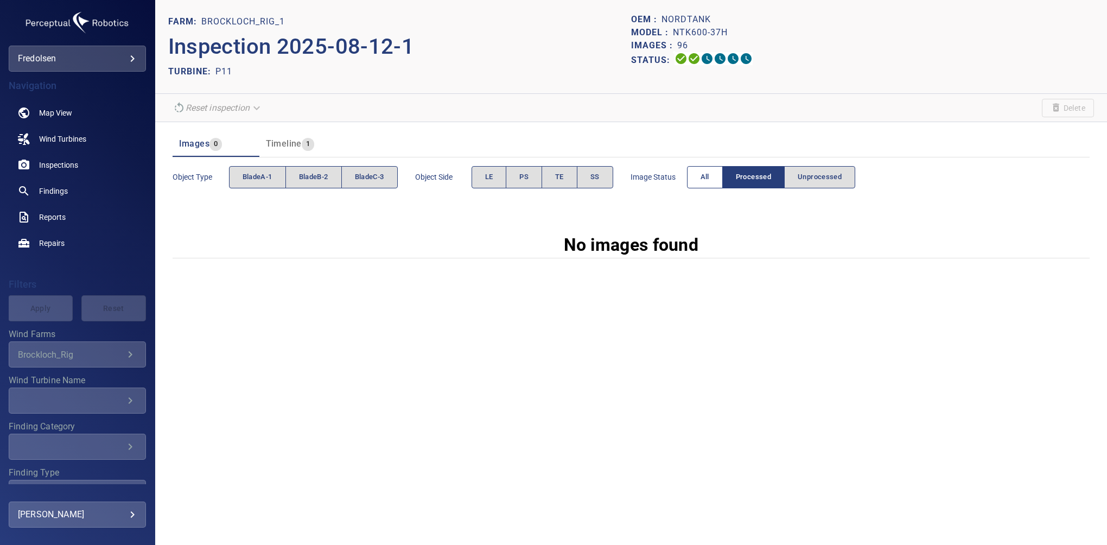
click at [705, 178] on span "All" at bounding box center [704, 177] width 9 height 12
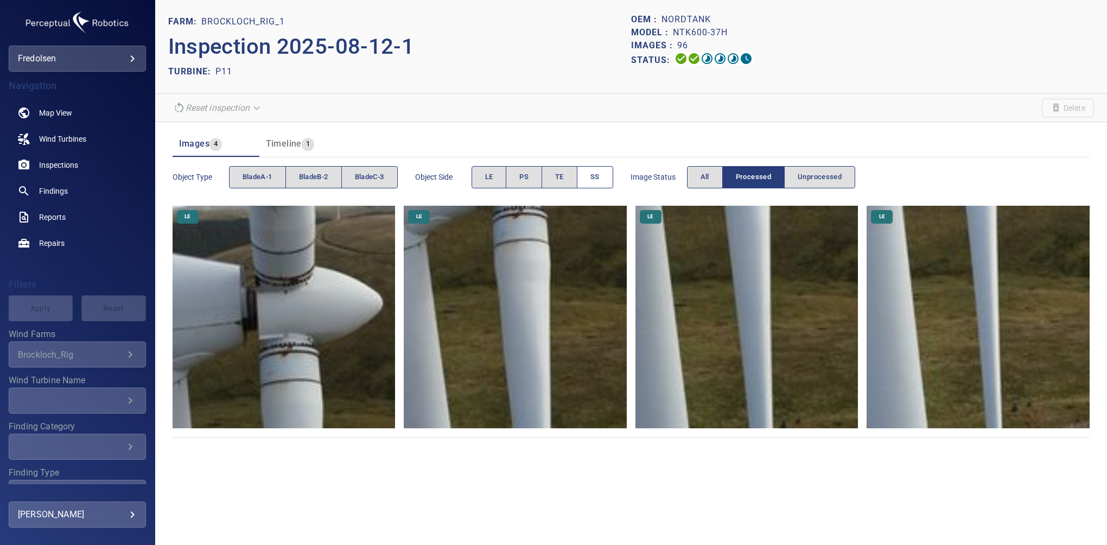
click at [607, 181] on button "SS" at bounding box center [595, 177] width 36 height 22
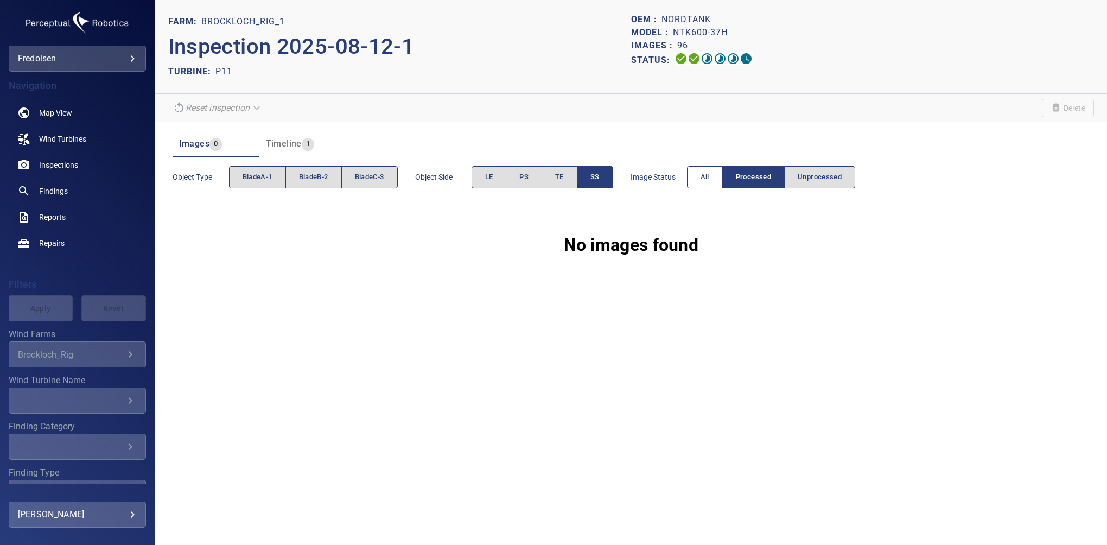
click at [713, 178] on button "All" at bounding box center [705, 177] width 36 height 22
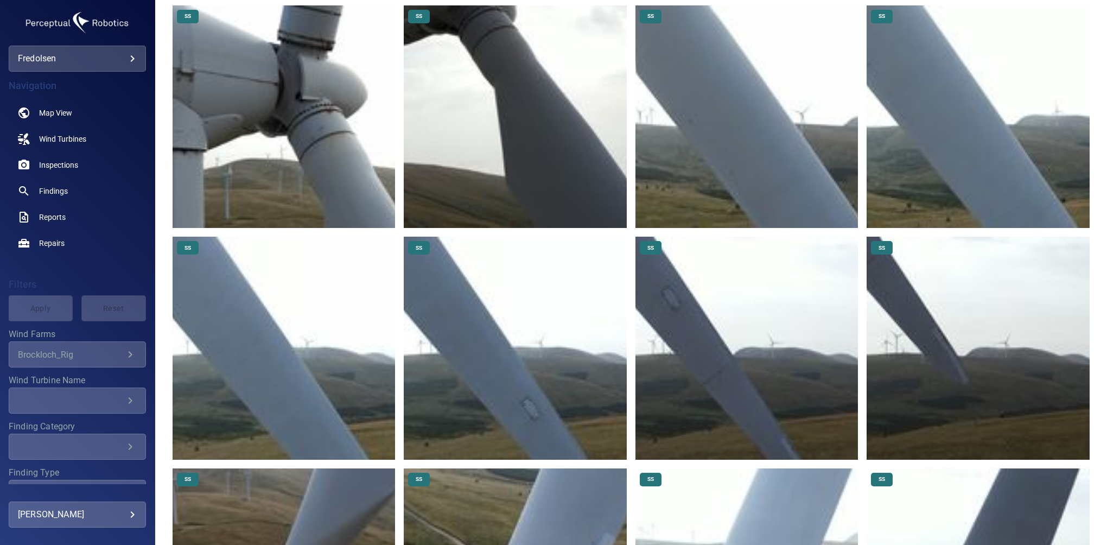
scroll to position [141, 0]
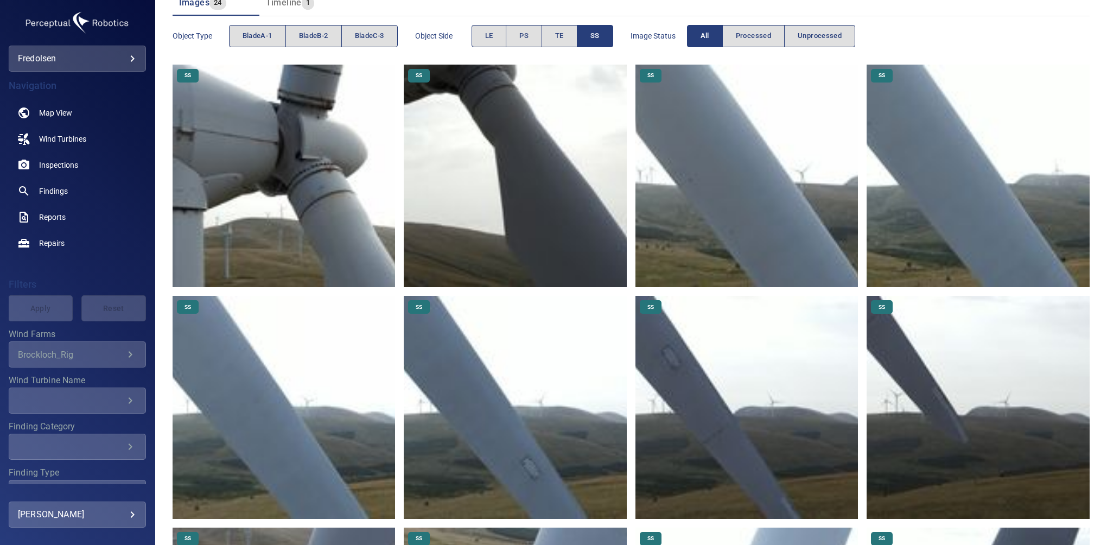
click at [603, 39] on button "SS" at bounding box center [595, 36] width 36 height 22
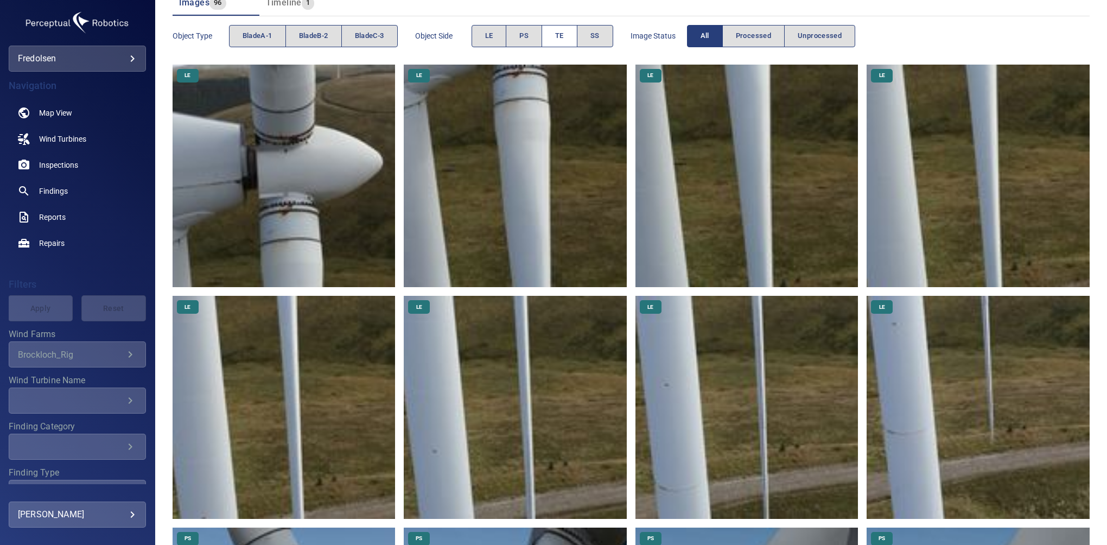
click at [564, 37] on span "TE" at bounding box center [559, 36] width 9 height 12
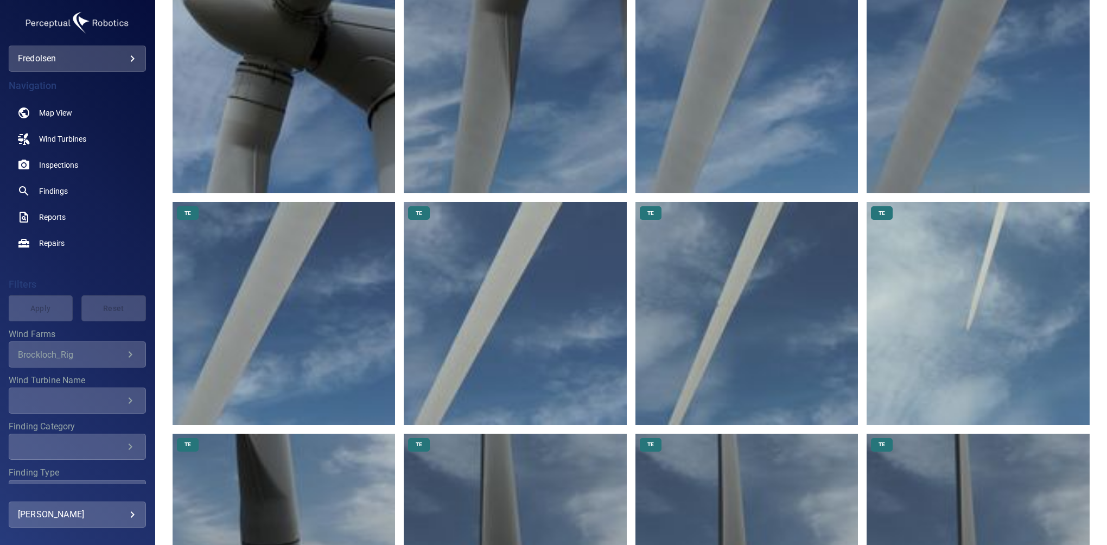
scroll to position [299, 0]
